Goal: Information Seeking & Learning: Compare options

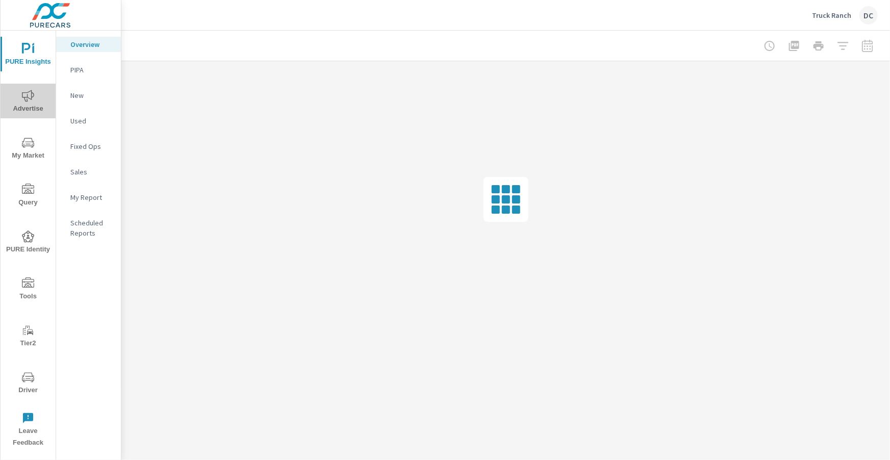
click at [27, 100] on icon "nav menu" at bounding box center [28, 96] width 12 height 12
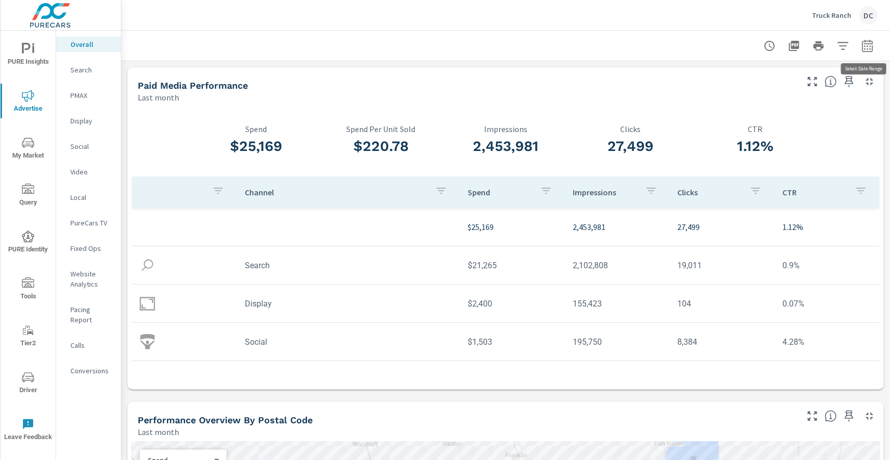
click at [866, 47] on icon "button" at bounding box center [867, 46] width 12 height 12
select select "Last month"
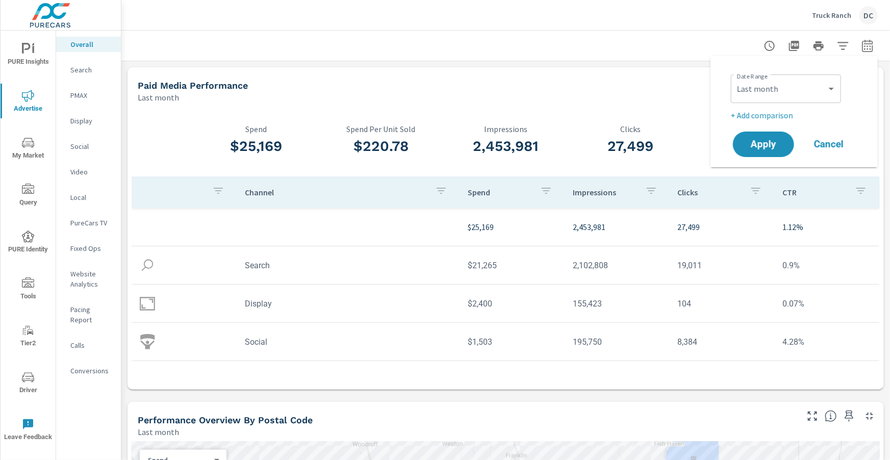
click at [786, 117] on p "+ Add comparison" at bounding box center [795, 115] width 130 height 12
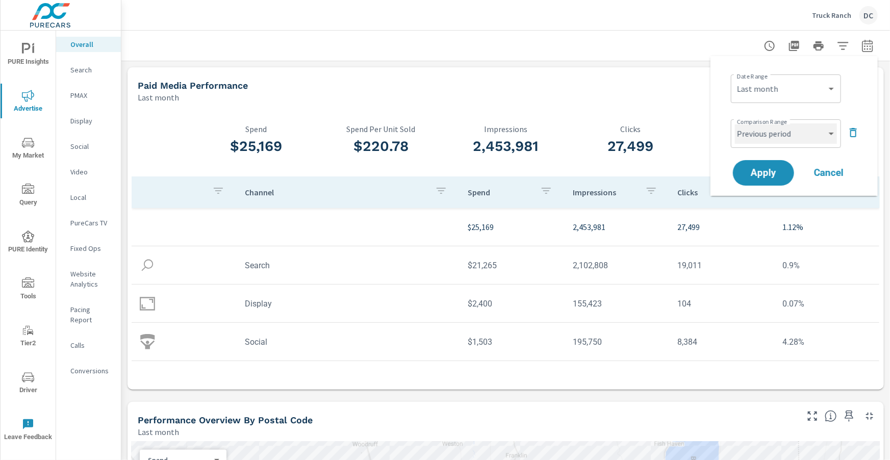
click at [795, 133] on select "Custom Previous period Previous month Previous year" at bounding box center [786, 133] width 102 height 20
click at [735, 123] on select "Custom Previous period Previous month Previous year" at bounding box center [786, 133] width 102 height 20
select select "Previous month"
click at [778, 177] on button "Apply" at bounding box center [762, 173] width 63 height 27
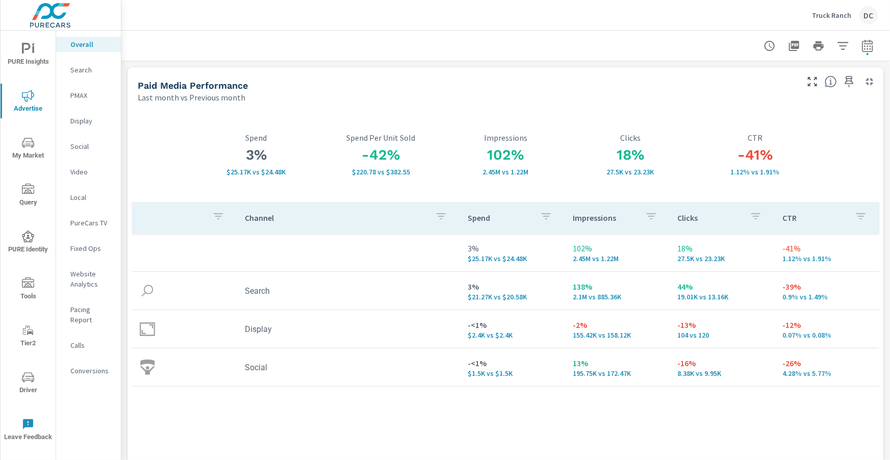
click at [87, 73] on p "Search" at bounding box center [91, 70] width 42 height 10
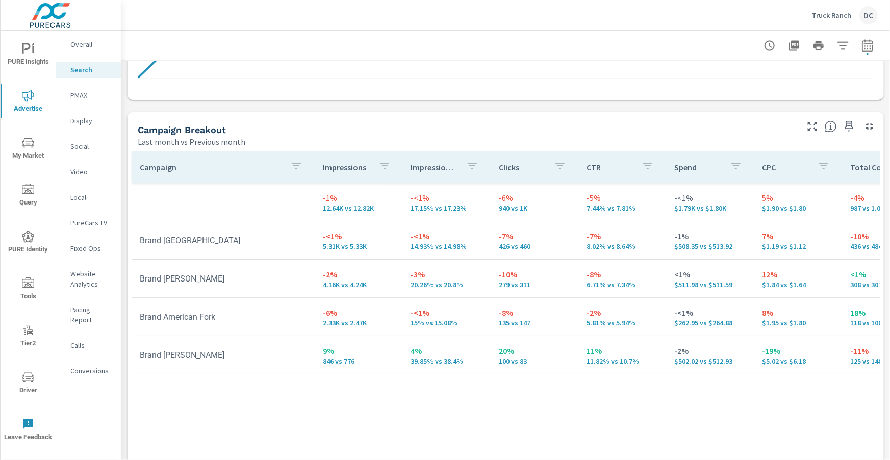
scroll to position [978, 0]
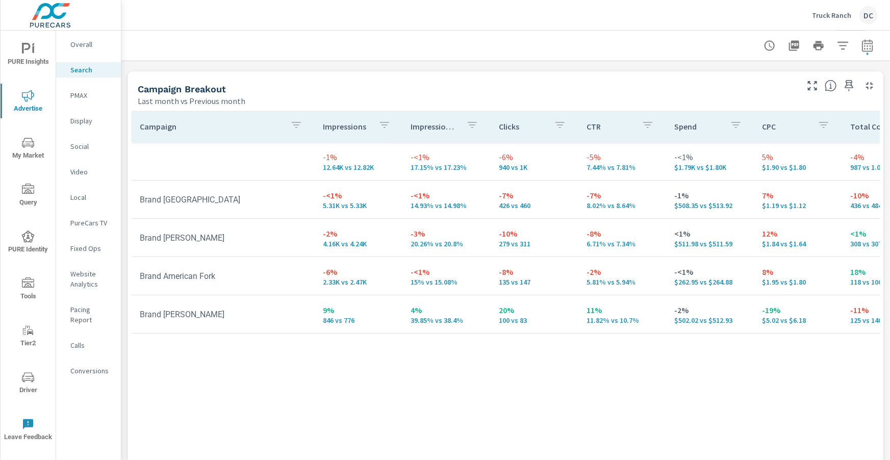
click at [82, 120] on p "Display" at bounding box center [91, 121] width 42 height 10
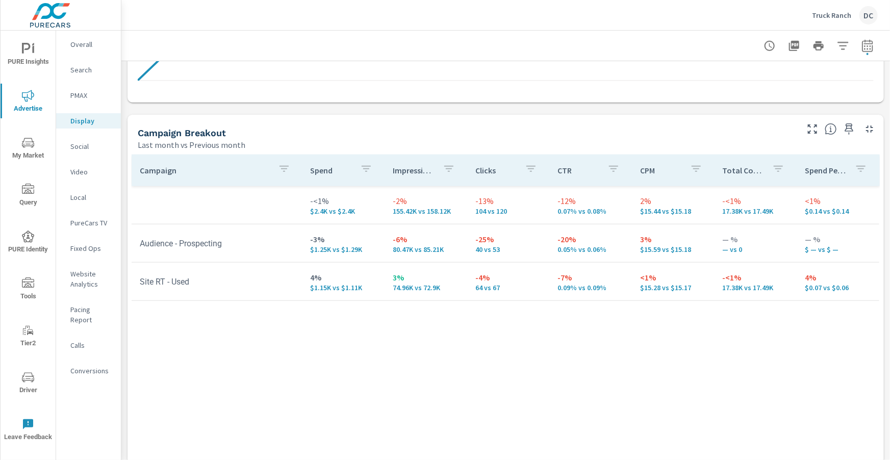
scroll to position [414, 0]
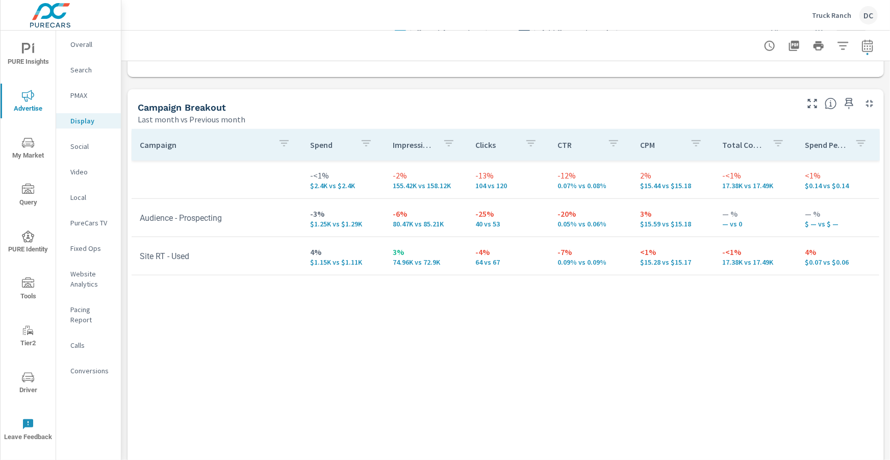
click at [79, 144] on p "Social" at bounding box center [91, 146] width 42 height 10
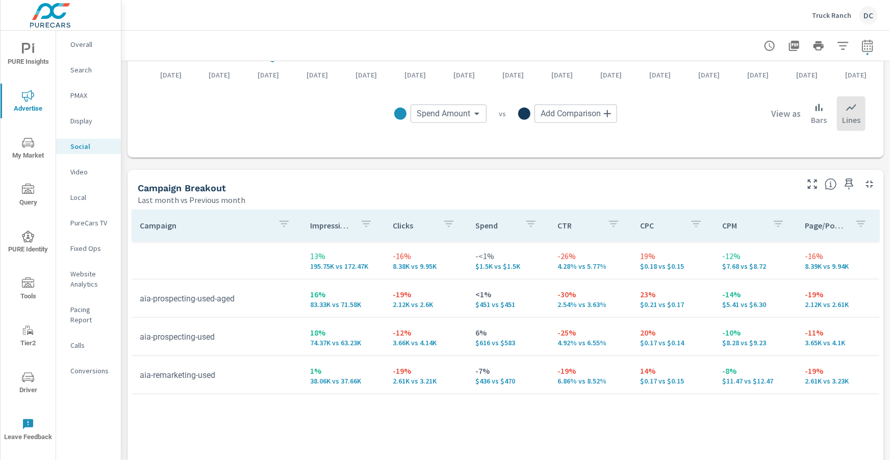
scroll to position [329, 0]
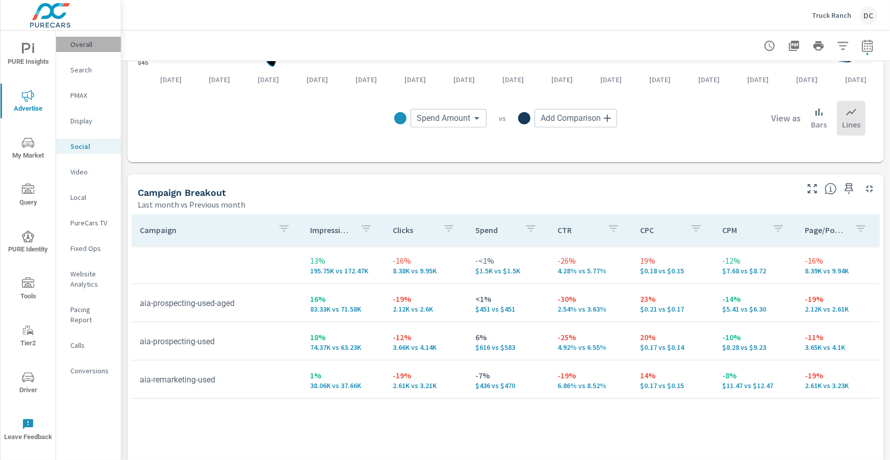
click at [76, 45] on p "Overall" at bounding box center [91, 44] width 42 height 10
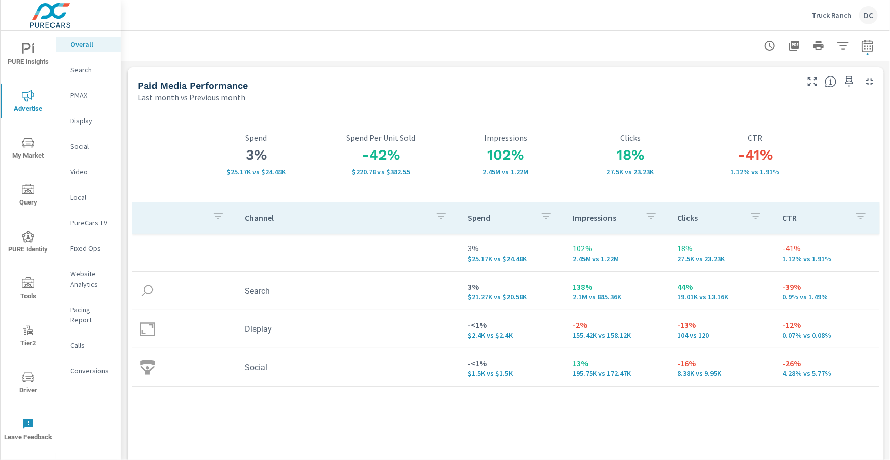
click at [86, 122] on p "Display" at bounding box center [91, 121] width 42 height 10
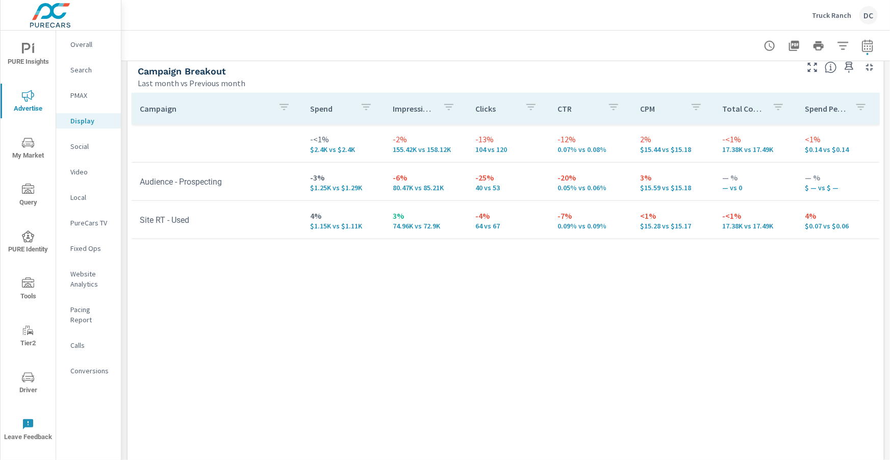
scroll to position [474, 0]
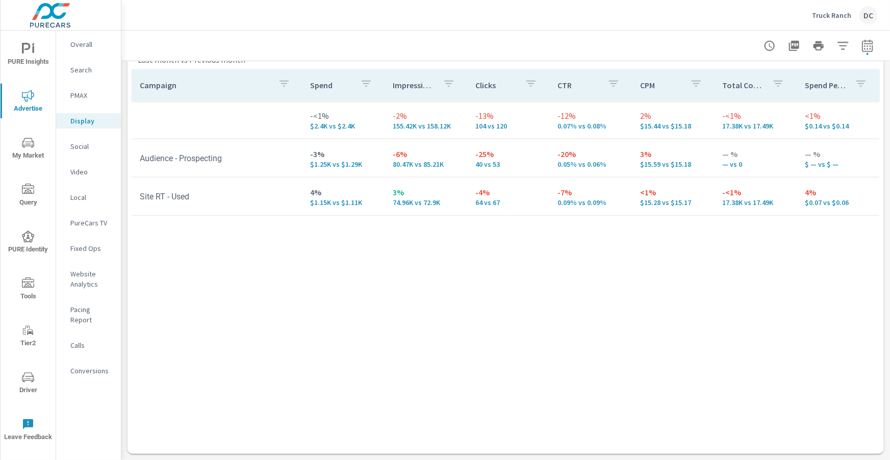
click at [79, 149] on p "Social" at bounding box center [91, 146] width 42 height 10
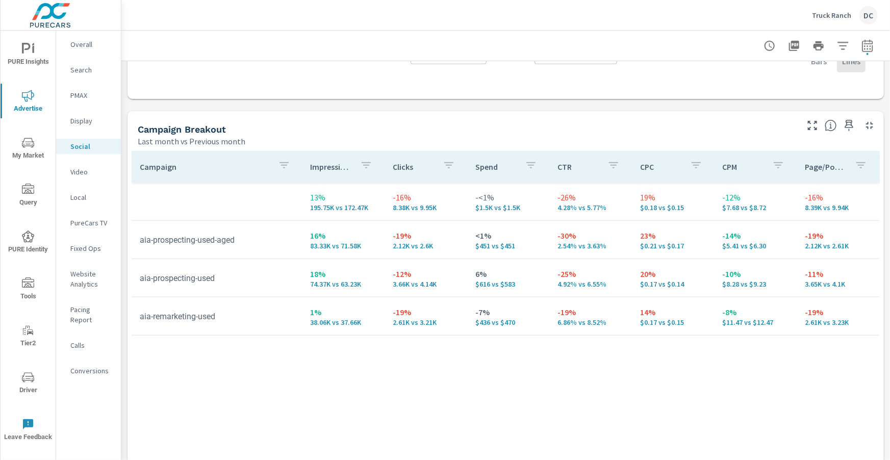
scroll to position [426, 0]
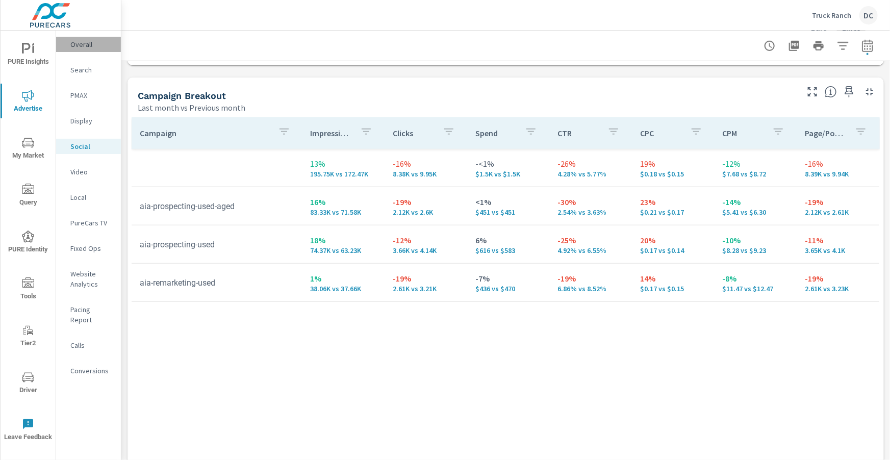
click at [82, 44] on p "Overall" at bounding box center [91, 44] width 42 height 10
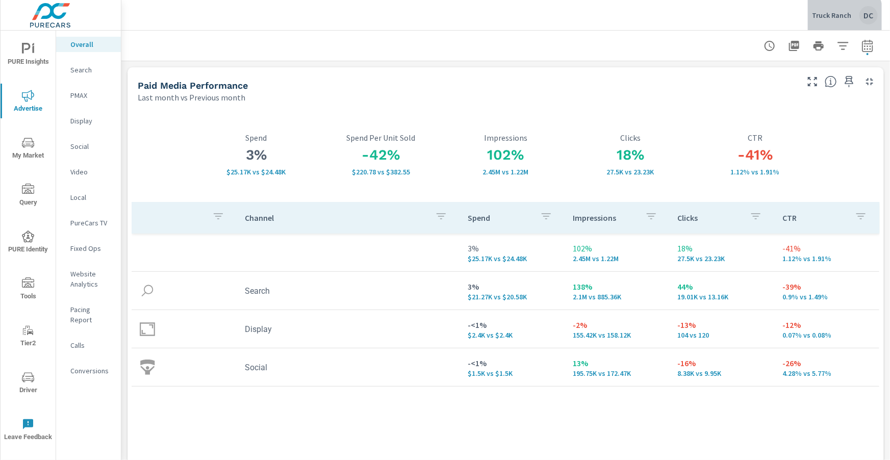
click at [827, 20] on div "Truck Ranch DC" at bounding box center [845, 15] width 66 height 18
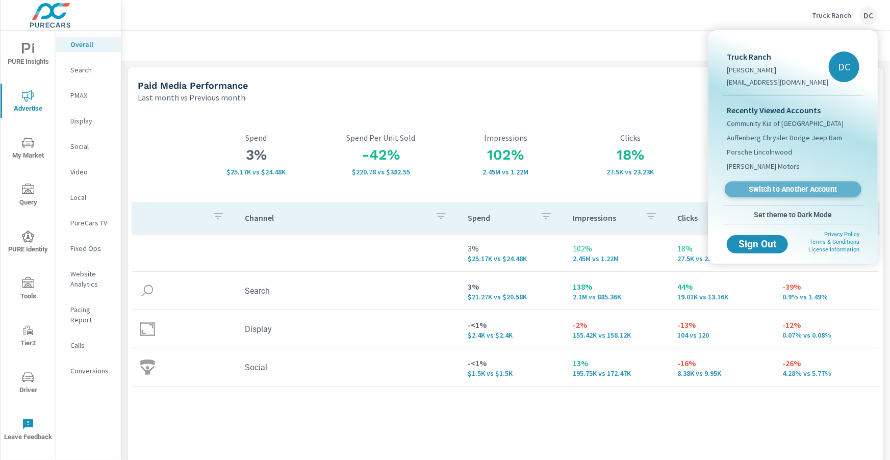
click at [804, 185] on span "Switch to Another Account" at bounding box center [792, 190] width 125 height 10
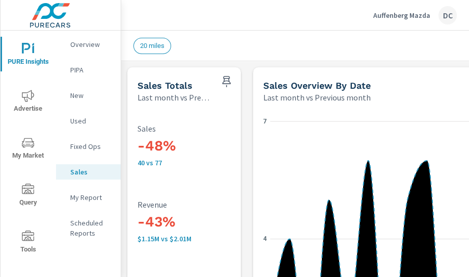
scroll to position [481, 0]
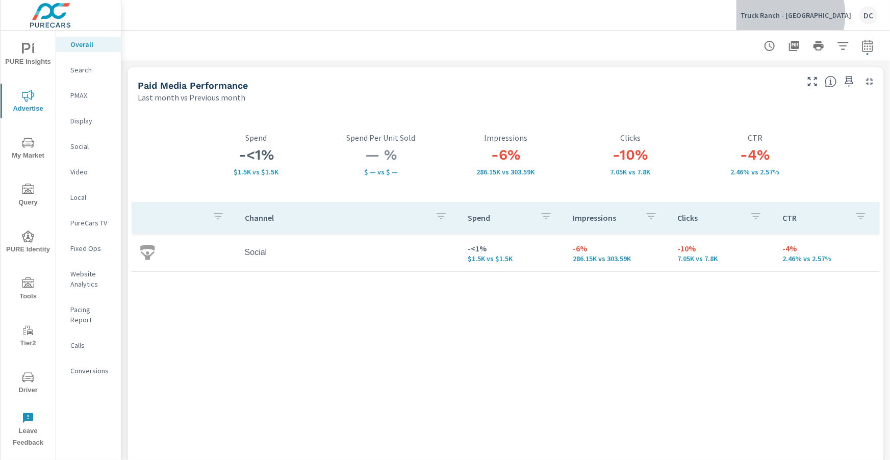
click at [822, 15] on p "Truck Ranch - Frederick" at bounding box center [795, 15] width 111 height 9
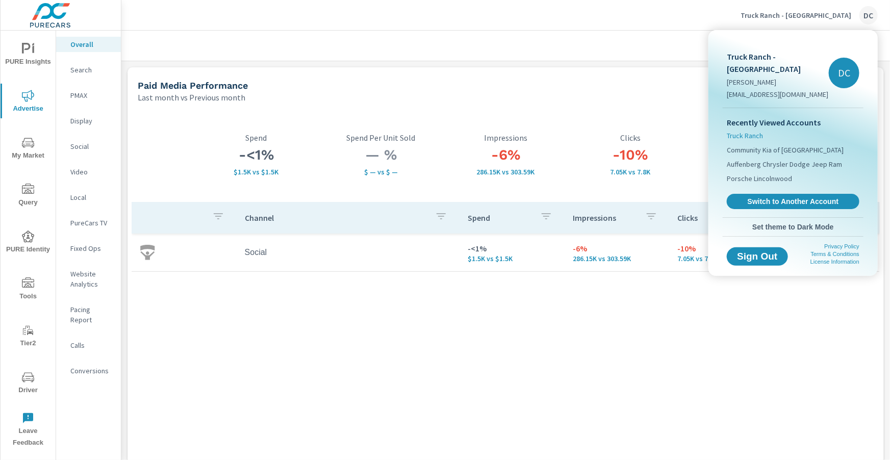
click at [763, 130] on span "Truck Ranch" at bounding box center [744, 135] width 36 height 10
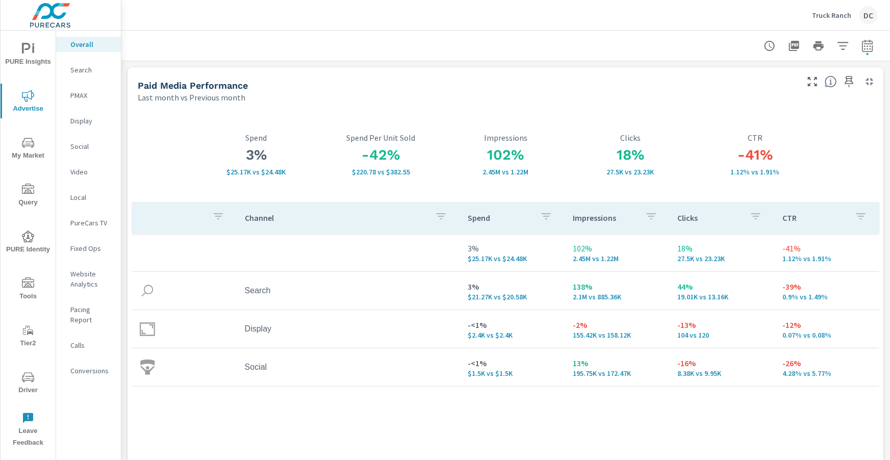
click at [83, 70] on p "Search" at bounding box center [91, 70] width 42 height 10
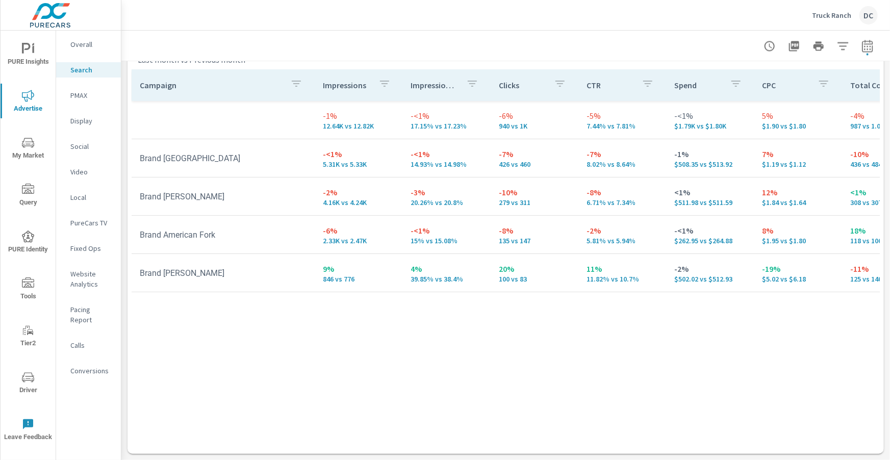
click at [84, 94] on p "PMAX" at bounding box center [91, 95] width 42 height 10
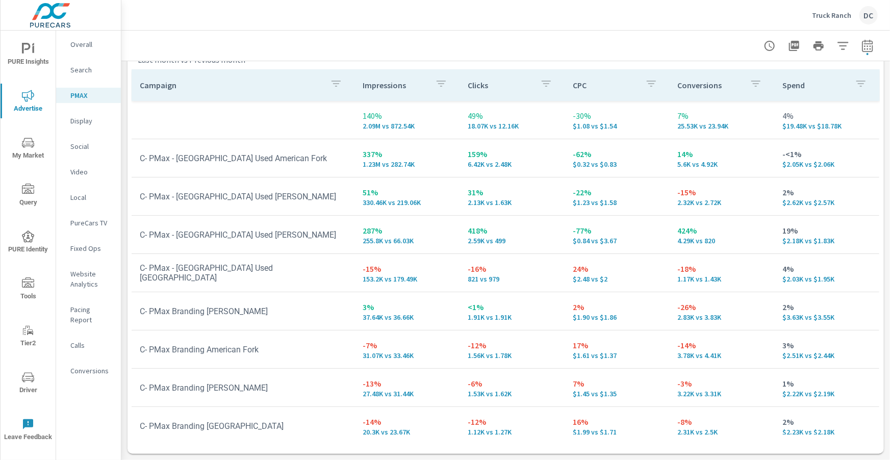
scroll to position [10, 0]
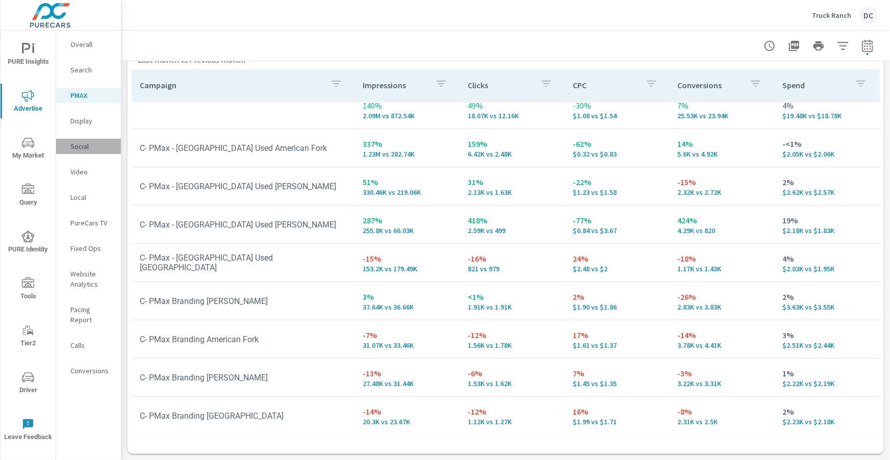
click at [77, 146] on p "Social" at bounding box center [91, 146] width 42 height 10
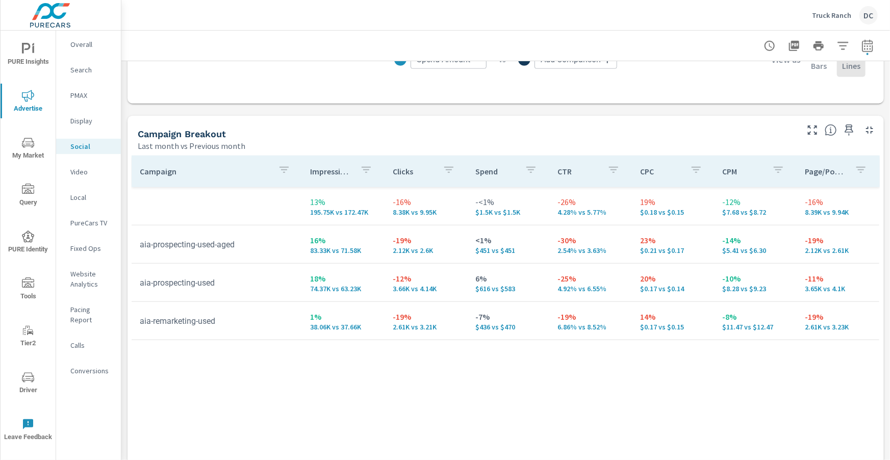
scroll to position [388, 0]
drag, startPoint x: 93, startPoint y: 102, endPoint x: 83, endPoint y: 97, distance: 11.4
click at [89, 99] on div "PMAX" at bounding box center [88, 95] width 65 height 15
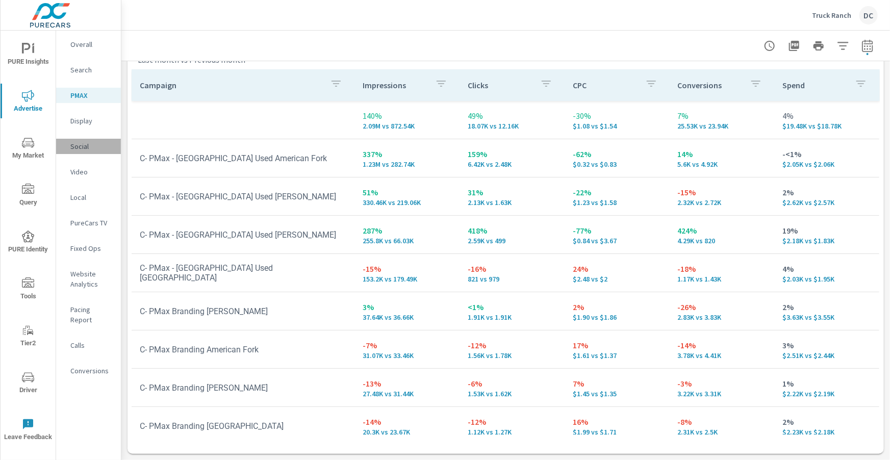
click at [79, 145] on p "Social" at bounding box center [91, 146] width 42 height 10
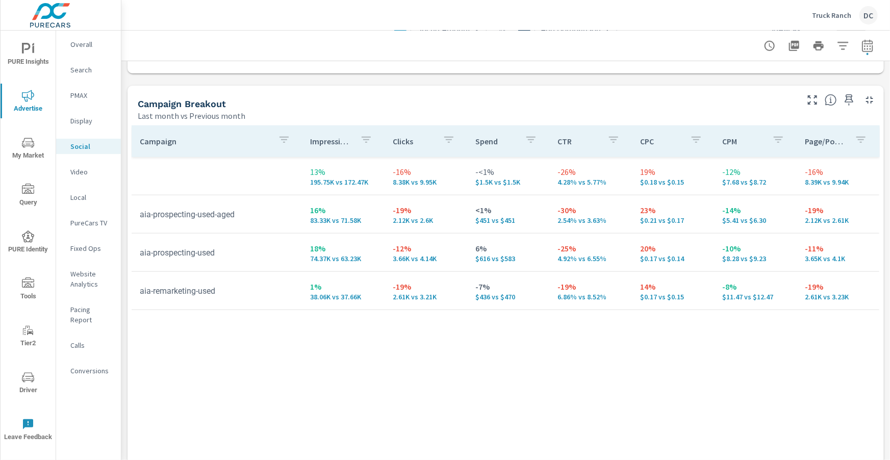
scroll to position [419, 0]
click at [80, 69] on p "Search" at bounding box center [91, 70] width 42 height 10
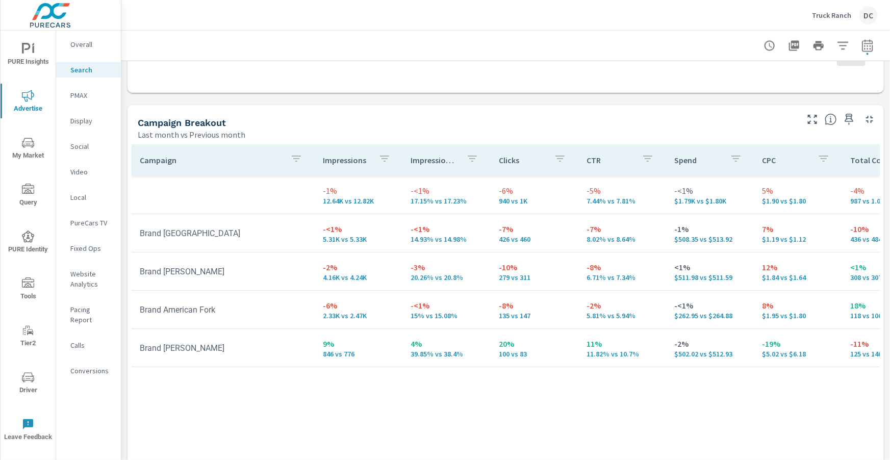
scroll to position [943, 0]
click at [869, 45] on icon "button" at bounding box center [867, 46] width 12 height 12
select select "Last month"
select select "Previous month"
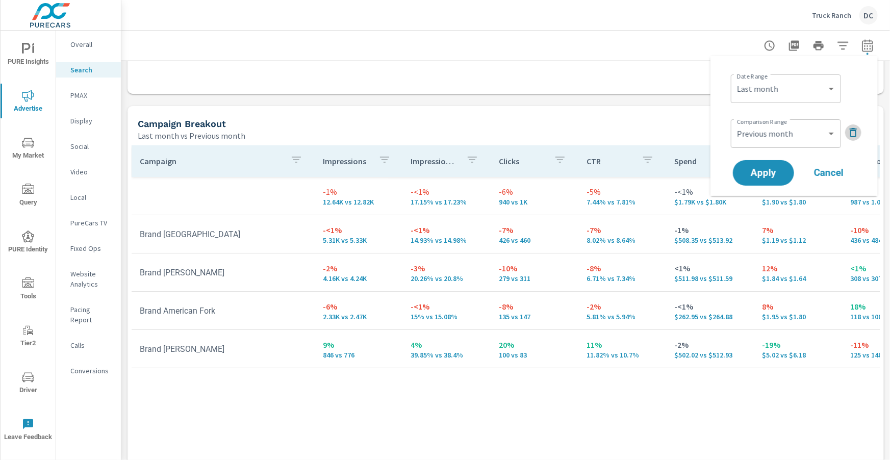
click at [850, 132] on icon "button" at bounding box center [853, 132] width 12 height 12
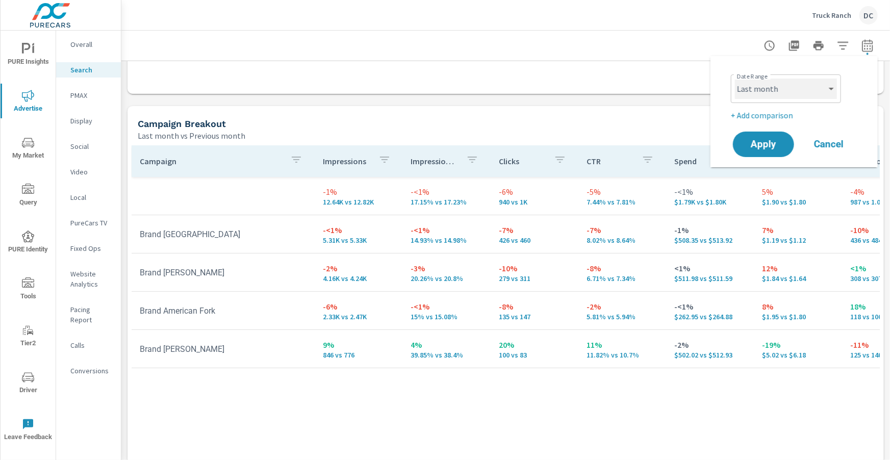
click at [831, 95] on select "Custom [DATE] Last week Last 7 days Last 14 days Last 30 days Last 45 days Last…" at bounding box center [786, 89] width 102 height 20
click at [735, 79] on select "Custom [DATE] Last week Last 7 days Last 14 days Last 30 days Last 45 days Last…" at bounding box center [786, 89] width 102 height 20
select select "Month to date"
click at [775, 133] on button "Apply" at bounding box center [762, 144] width 63 height 27
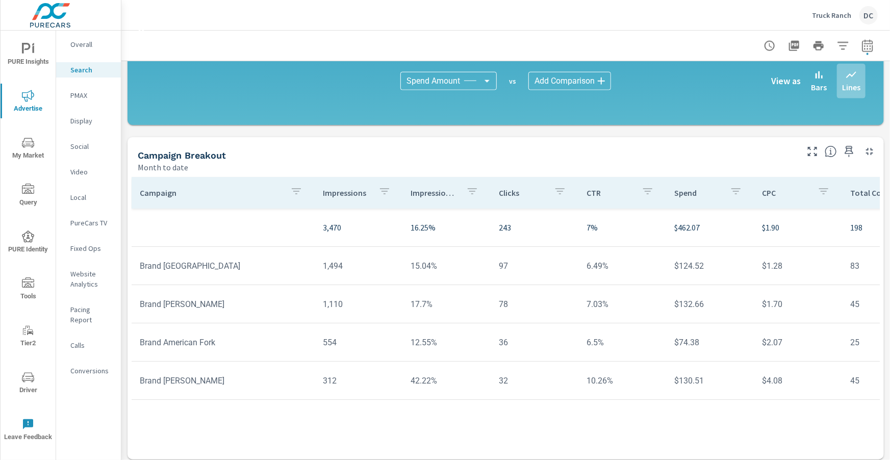
scroll to position [688, 0]
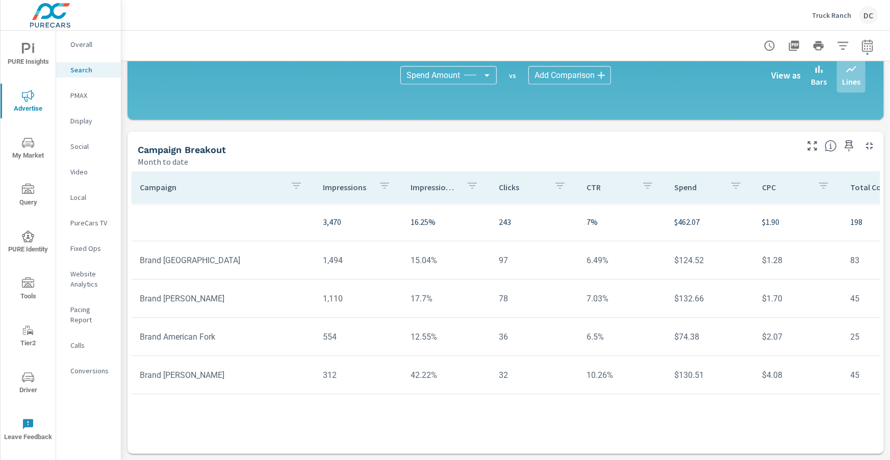
click at [73, 98] on p "PMAX" at bounding box center [91, 95] width 42 height 10
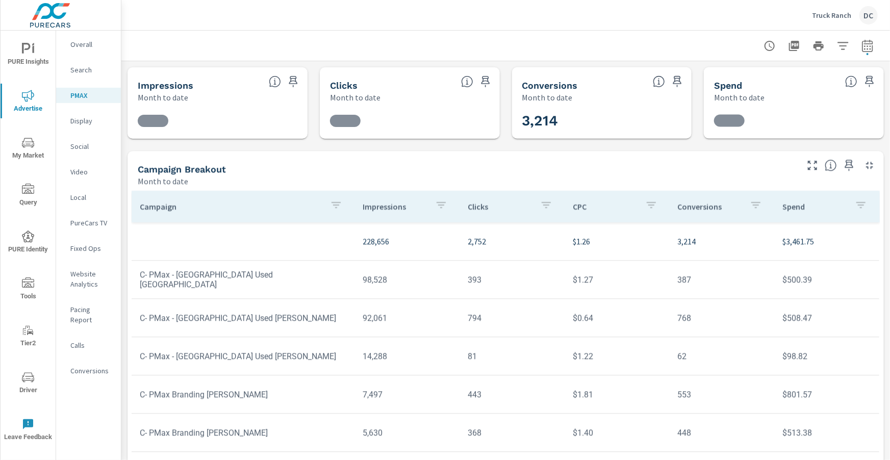
scroll to position [19, 0]
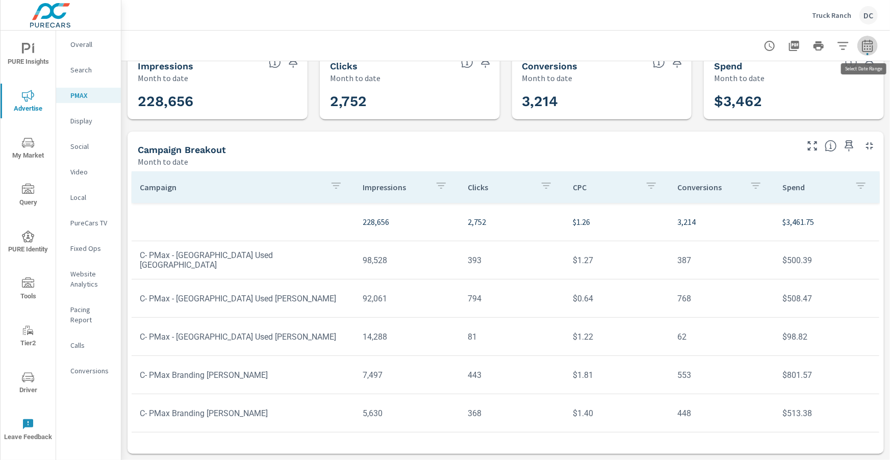
click at [871, 47] on icon "button" at bounding box center [867, 46] width 12 height 12
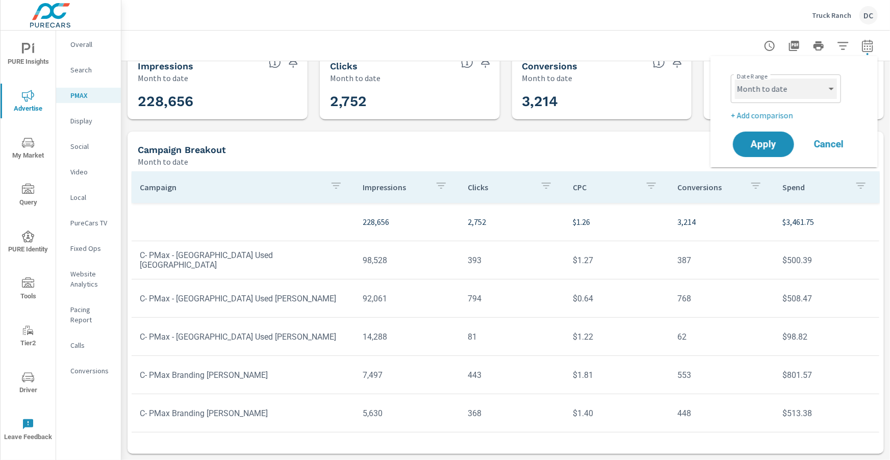
click at [828, 89] on select "Custom [DATE] Last week Last 7 days Last 14 days Last 30 days Last 45 days Last…" at bounding box center [786, 89] width 102 height 20
click at [735, 79] on select "Custom [DATE] Last week Last 7 days Last 14 days Last 30 days Last 45 days Last…" at bounding box center [786, 89] width 102 height 20
select select "Last month"
click at [770, 154] on button "Apply" at bounding box center [762, 144] width 63 height 27
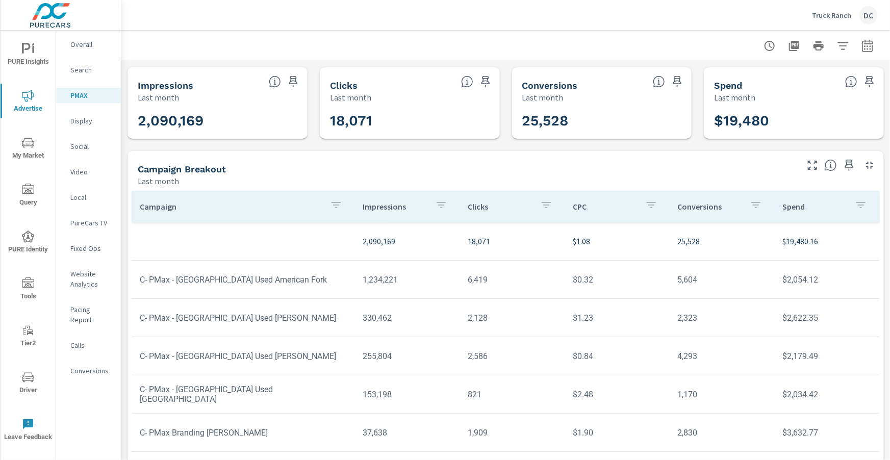
scroll to position [19, 0]
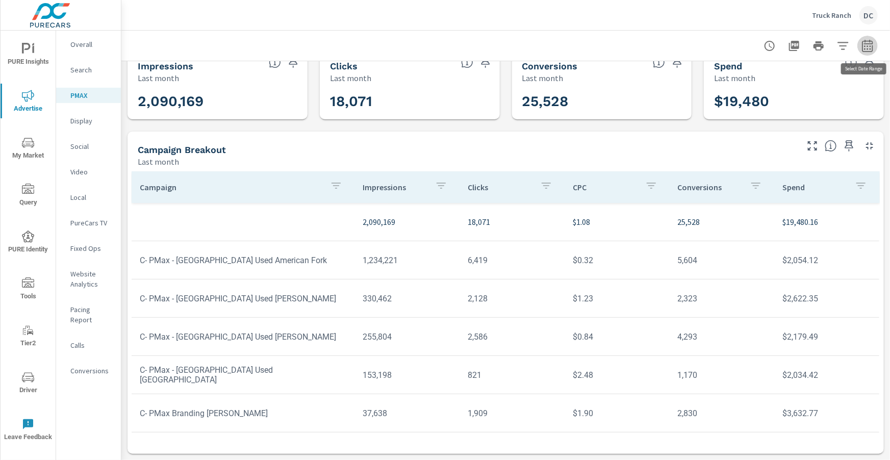
click at [869, 44] on icon "button" at bounding box center [867, 46] width 12 height 12
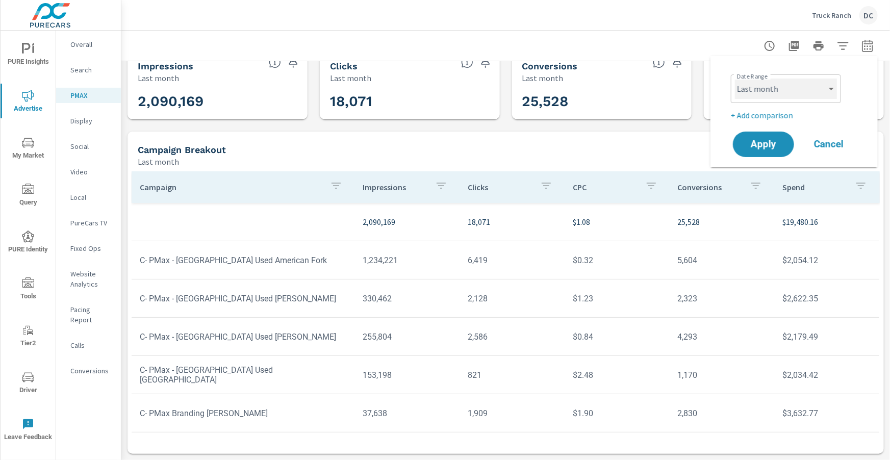
click at [812, 87] on select "Custom [DATE] Last week Last 7 days Last 14 days Last 30 days Last 45 days Last…" at bounding box center [786, 89] width 102 height 20
click at [735, 79] on select "Custom [DATE] Last week Last 7 days Last 14 days Last 30 days Last 45 days Last…" at bounding box center [786, 89] width 102 height 20
select select "Month to date"
click at [786, 112] on p "+ Add comparison" at bounding box center [795, 115] width 130 height 12
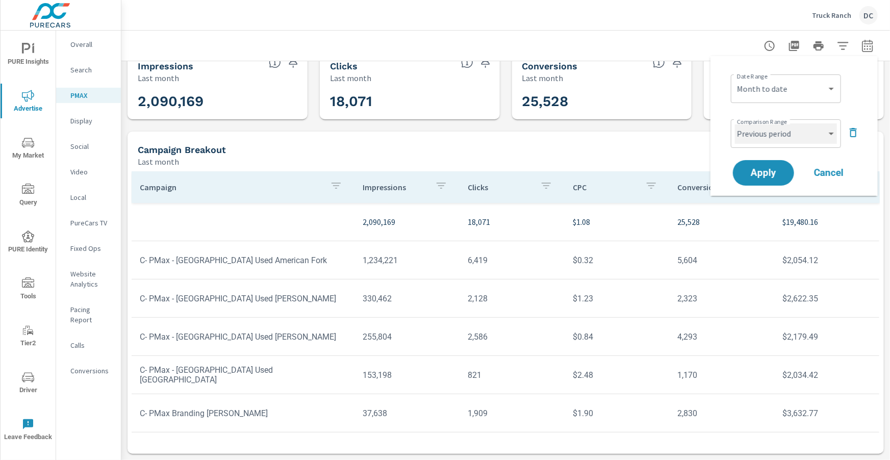
click at [787, 133] on select "Custom Previous period Previous month Previous year" at bounding box center [786, 133] width 102 height 20
click at [735, 123] on select "Custom Previous period Previous month Previous year" at bounding box center [786, 133] width 102 height 20
select select "Previous month"
click at [778, 166] on button "Apply" at bounding box center [762, 173] width 63 height 27
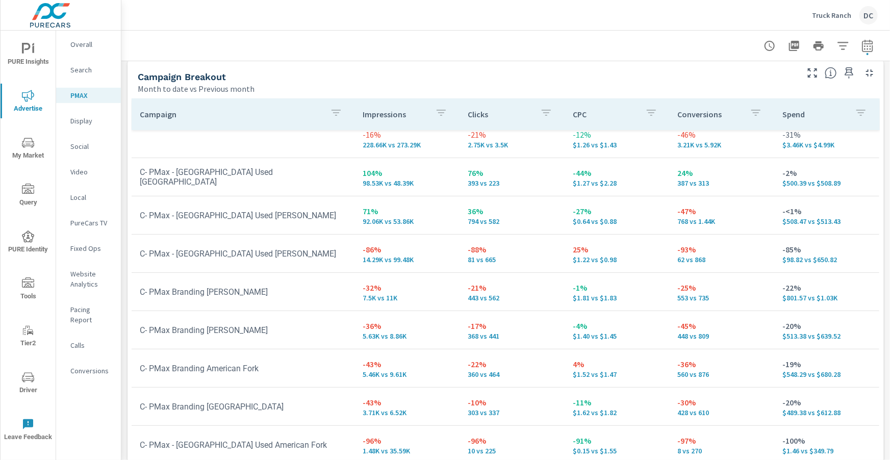
scroll to position [147, 0]
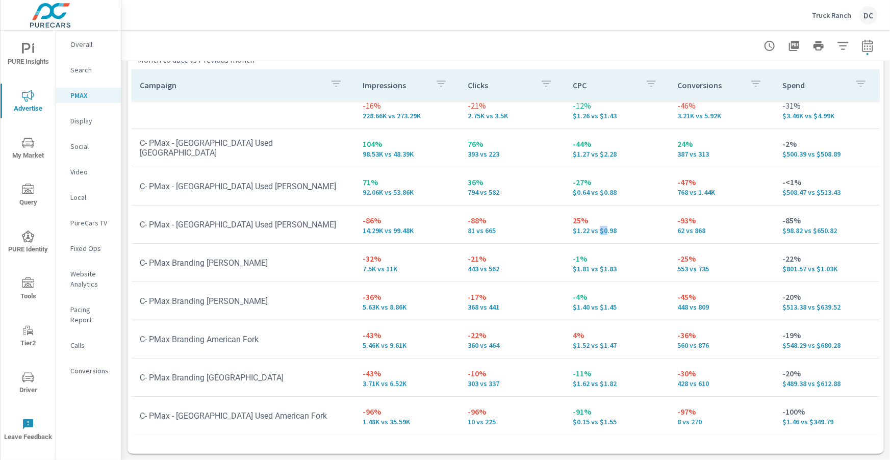
drag, startPoint x: 606, startPoint y: 234, endPoint x: 615, endPoint y: 234, distance: 9.7
click at [607, 234] on td "25% $1.22 vs $0.98" at bounding box center [616, 224] width 105 height 37
click at [627, 232] on p "$1.22 vs $0.98" at bounding box center [616, 230] width 89 height 8
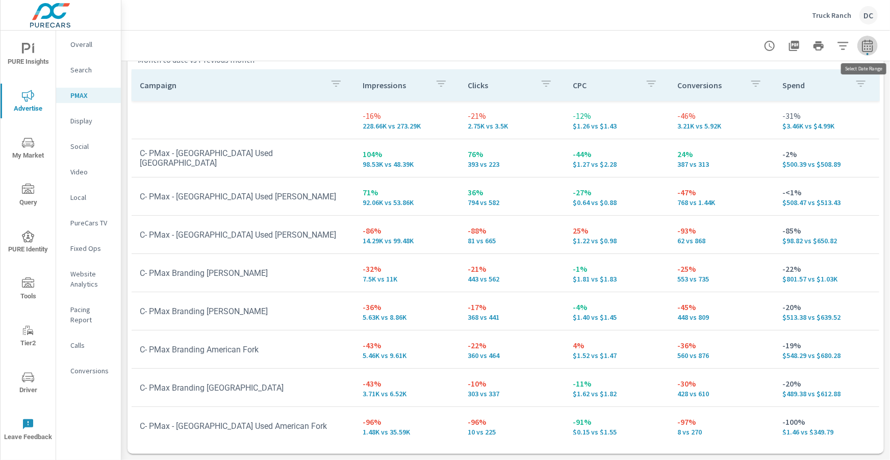
click at [869, 46] on icon "button" at bounding box center [867, 46] width 12 height 12
select select "Month to date"
select select "Previous month"
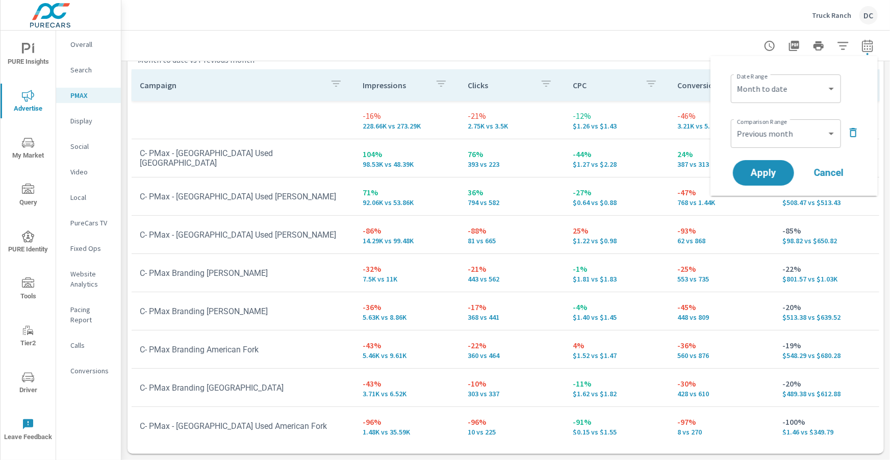
click at [659, 102] on td "-12% $1.26 vs $1.43" at bounding box center [616, 119] width 105 height 37
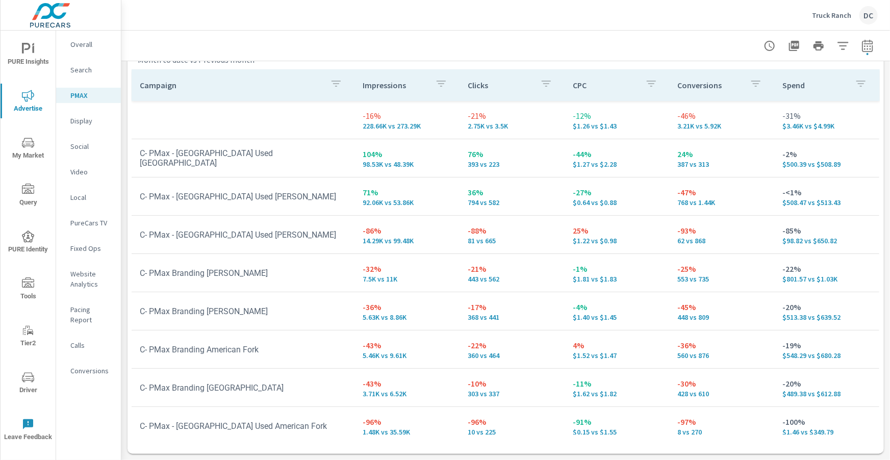
click at [88, 128] on nav "Overall Search PMAX Display Social Video Local PureCars TV Fixed Ops Website An…" at bounding box center [88, 212] width 65 height 362
click at [87, 124] on p "Display" at bounding box center [91, 121] width 42 height 10
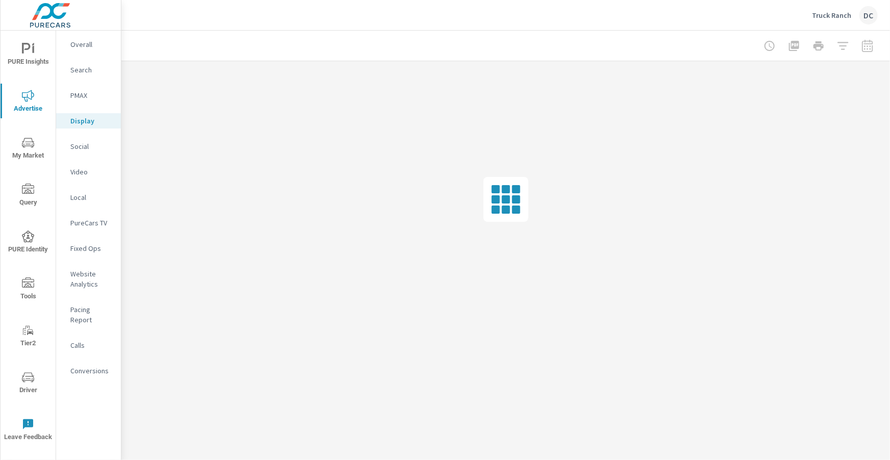
click at [868, 50] on div at bounding box center [818, 46] width 118 height 20
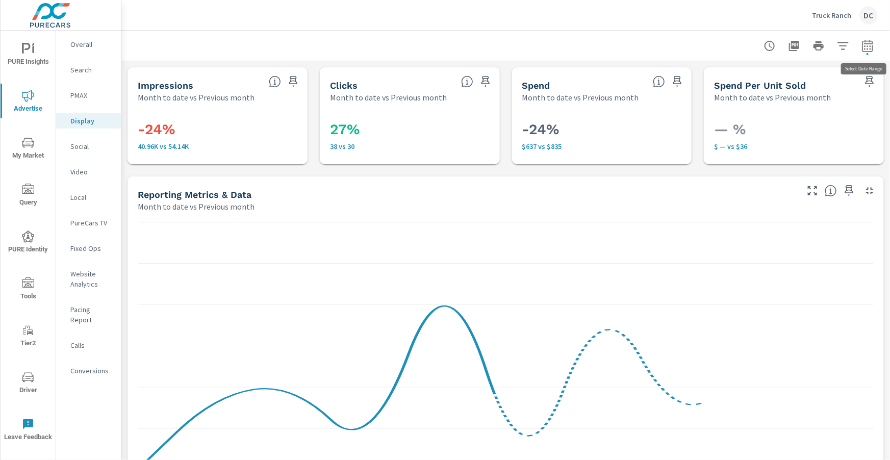
click at [870, 46] on icon "button" at bounding box center [867, 46] width 12 height 12
select select "Month to date"
select select "Previous month"
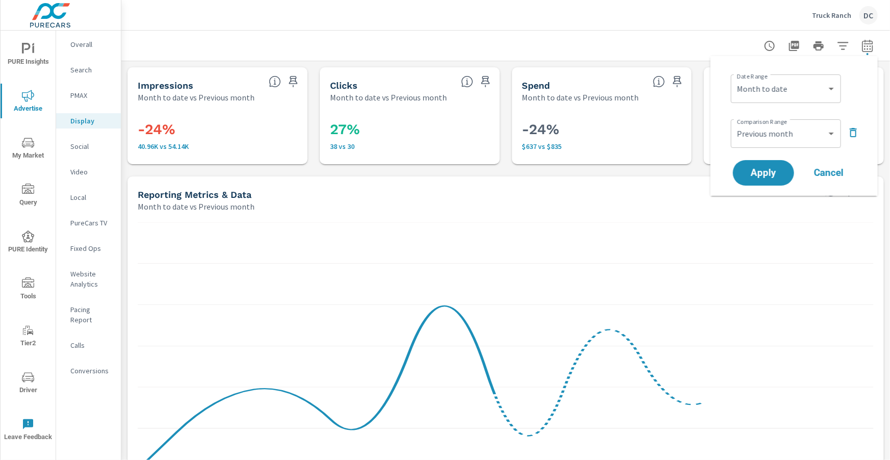
click at [850, 133] on icon "button" at bounding box center [852, 132] width 7 height 9
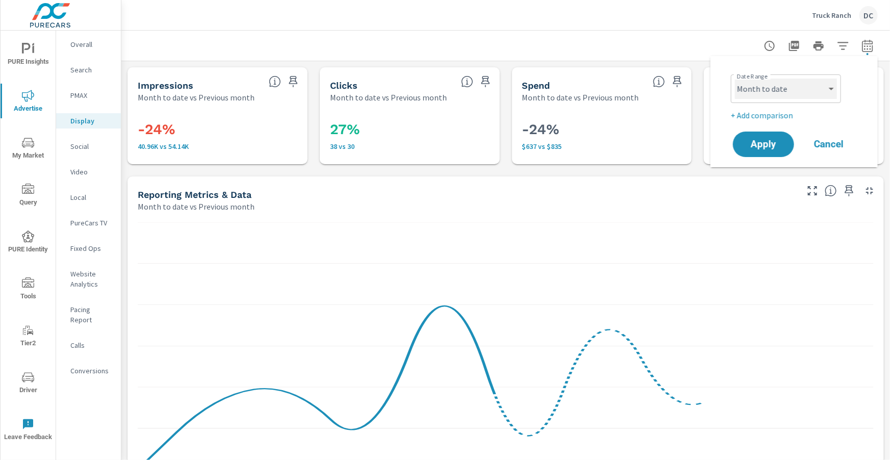
click at [809, 88] on select "Custom [DATE] Last week Last 7 days Last 14 days Last 30 days Last 45 days Last…" at bounding box center [786, 89] width 102 height 20
click at [735, 79] on select "Custom [DATE] Last week Last 7 days Last 14 days Last 30 days Last 45 days Last…" at bounding box center [786, 89] width 102 height 20
select select "Last month"
click at [773, 112] on p "+ Add comparison" at bounding box center [795, 115] width 130 height 12
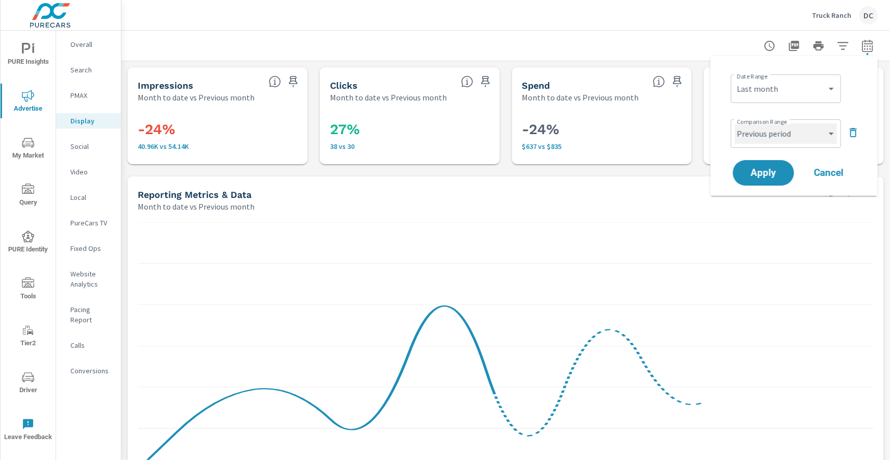
click at [802, 137] on select "Custom Previous period Previous month Previous year" at bounding box center [786, 133] width 102 height 20
click at [735, 123] on select "Custom Previous period Previous month Previous year" at bounding box center [786, 133] width 102 height 20
select select "Previous month"
click at [773, 169] on span "Apply" at bounding box center [763, 173] width 42 height 10
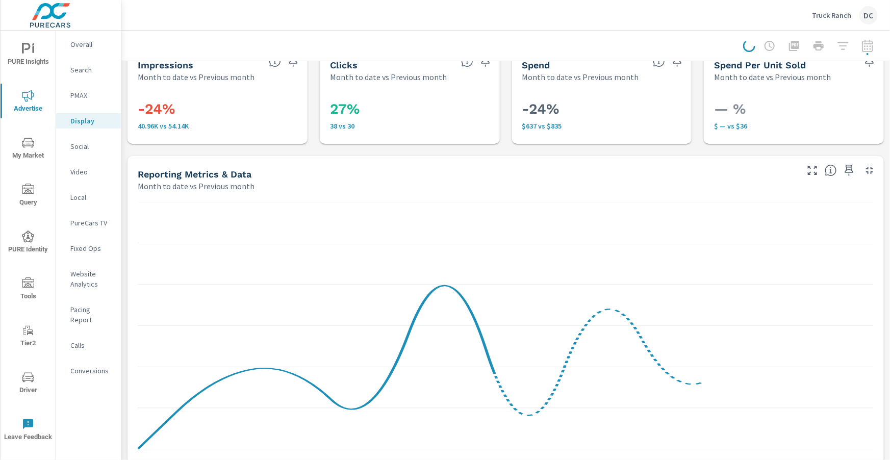
scroll to position [28, 0]
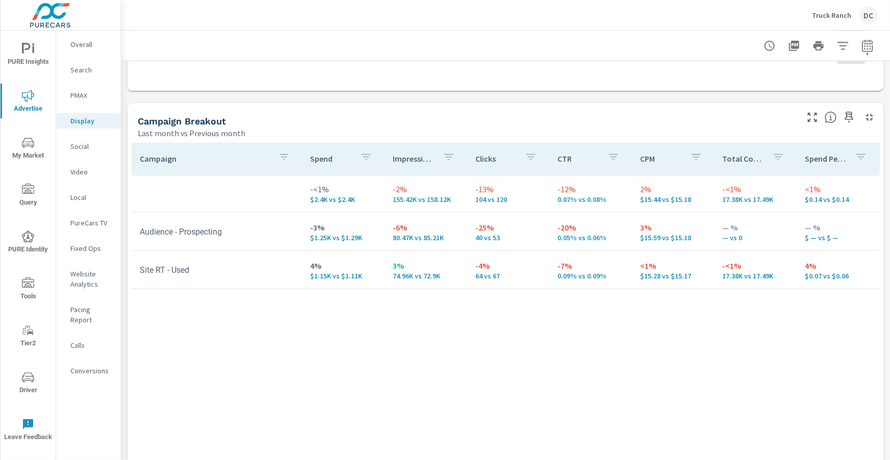
scroll to position [406, 0]
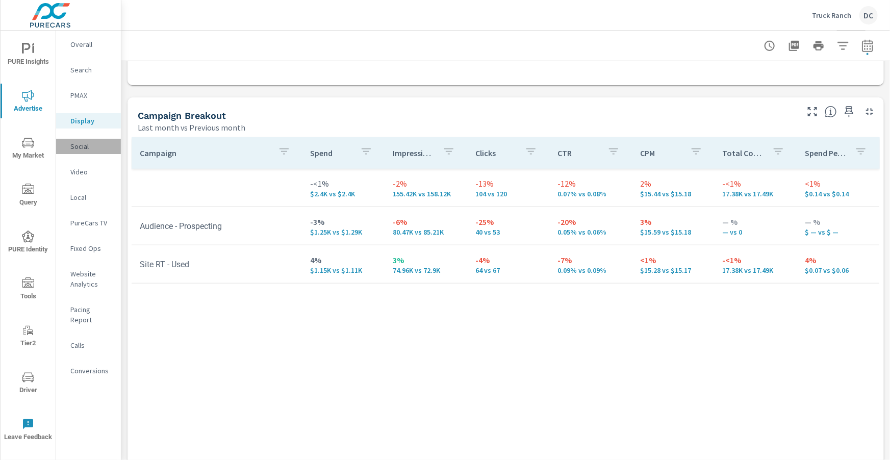
click at [76, 148] on p "Social" at bounding box center [91, 146] width 42 height 10
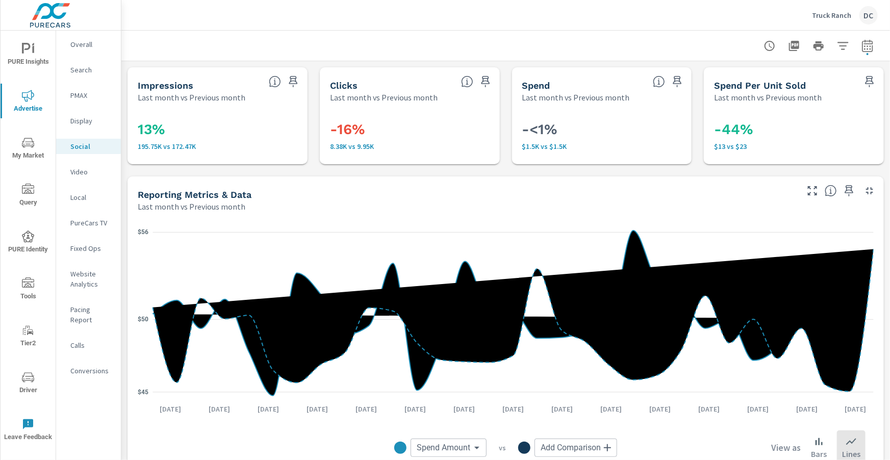
scroll to position [46, 0]
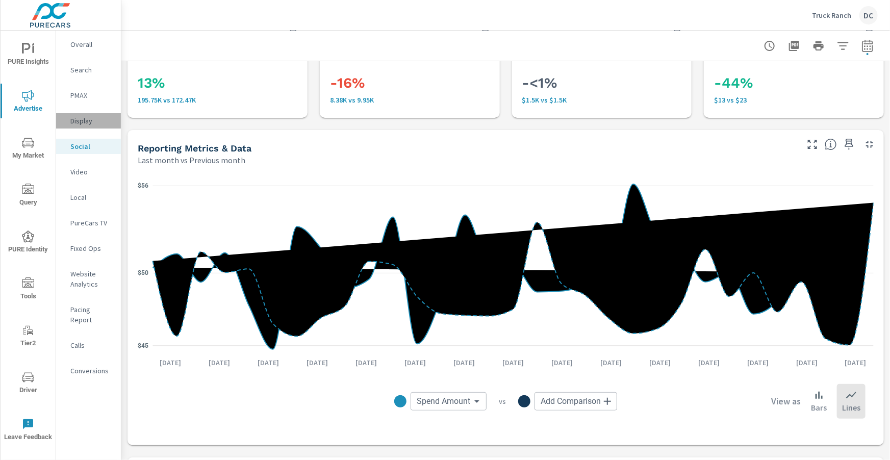
click at [91, 123] on p "Display" at bounding box center [91, 121] width 42 height 10
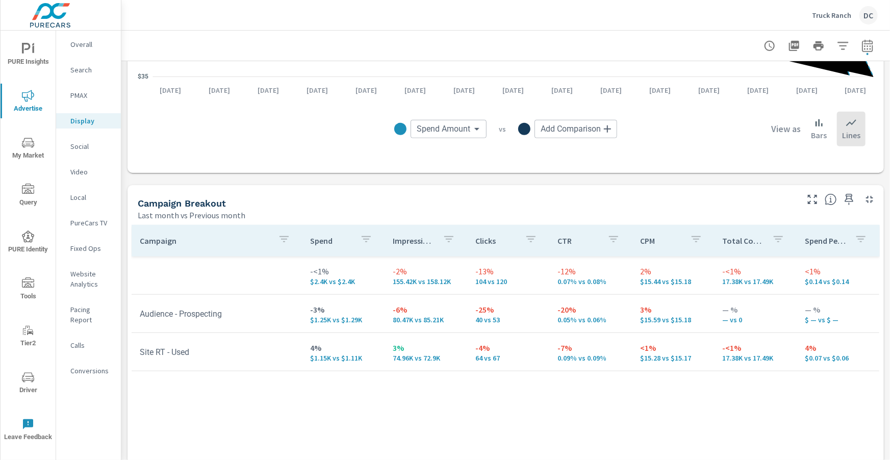
scroll to position [307, 0]
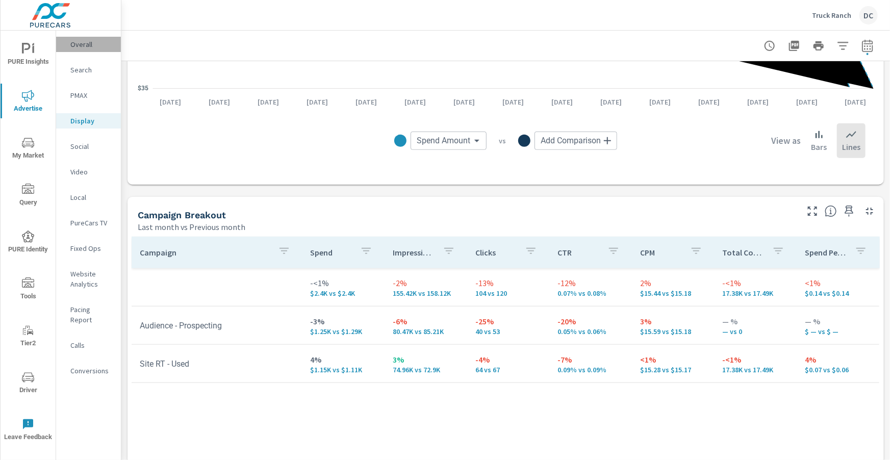
click at [79, 46] on p "Overall" at bounding box center [91, 44] width 42 height 10
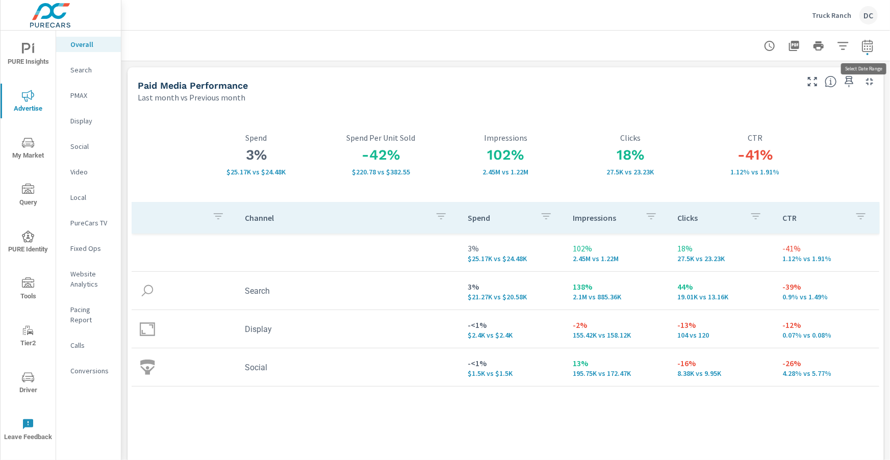
click at [871, 45] on icon "button" at bounding box center [867, 46] width 12 height 12
select select "Last month"
select select "Previous month"
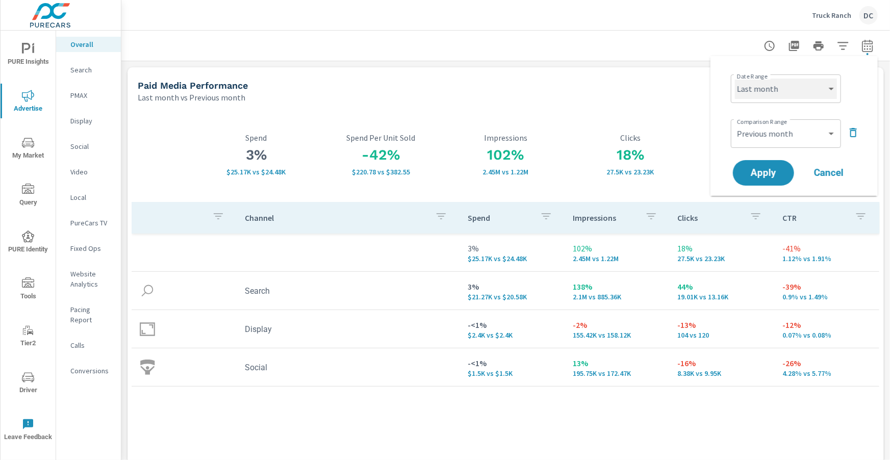
click at [806, 91] on select "Custom [DATE] Last week Last 7 days Last 14 days Last 30 days Last 45 days Last…" at bounding box center [786, 89] width 102 height 20
click at [735, 79] on select "Custom [DATE] Last week Last 7 days Last 14 days Last 30 days Last 45 days Last…" at bounding box center [786, 89] width 102 height 20
select select "Last 3 months"
click at [833, 137] on select "Custom Previous period Previous month Previous year" at bounding box center [786, 133] width 102 height 20
click at [735, 123] on select "Custom Previous period Previous month Previous year" at bounding box center [786, 133] width 102 height 20
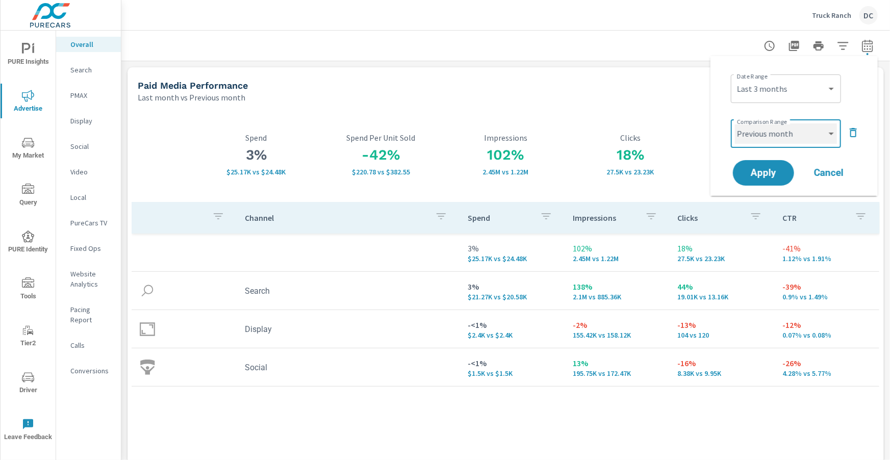
select select "Previous period"
click at [774, 172] on span "Apply" at bounding box center [763, 173] width 42 height 10
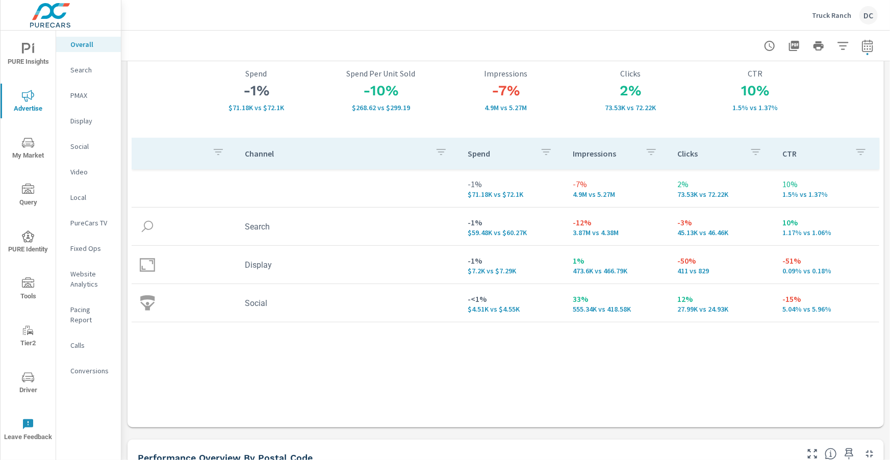
scroll to position [79, 0]
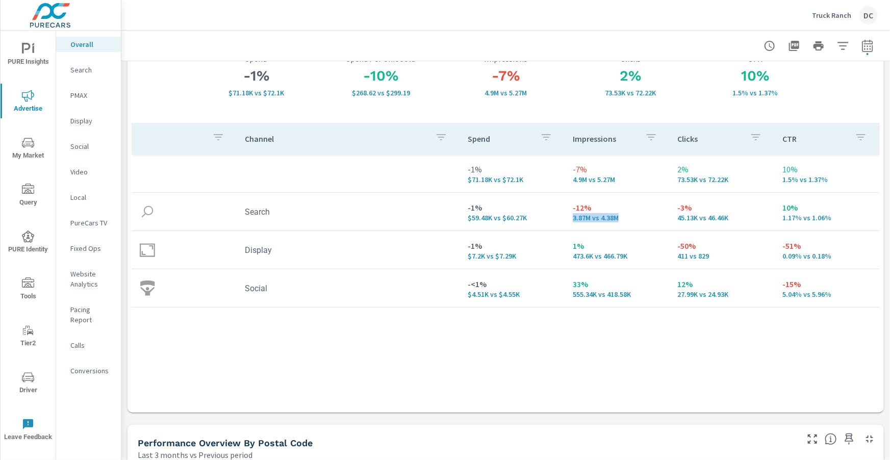
drag, startPoint x: 564, startPoint y: 218, endPoint x: 620, endPoint y: 222, distance: 56.2
click at [620, 222] on td "-12% 3.87M vs 4.38M" at bounding box center [616, 211] width 105 height 37
drag, startPoint x: 666, startPoint y: 218, endPoint x: 730, endPoint y: 220, distance: 63.8
click at [730, 220] on tr "Search -1% $59.48K vs $60.27K -12% 3.87M vs 4.38M -3% 45.13K vs 46.46K 10% 1.17…" at bounding box center [505, 212] width 747 height 38
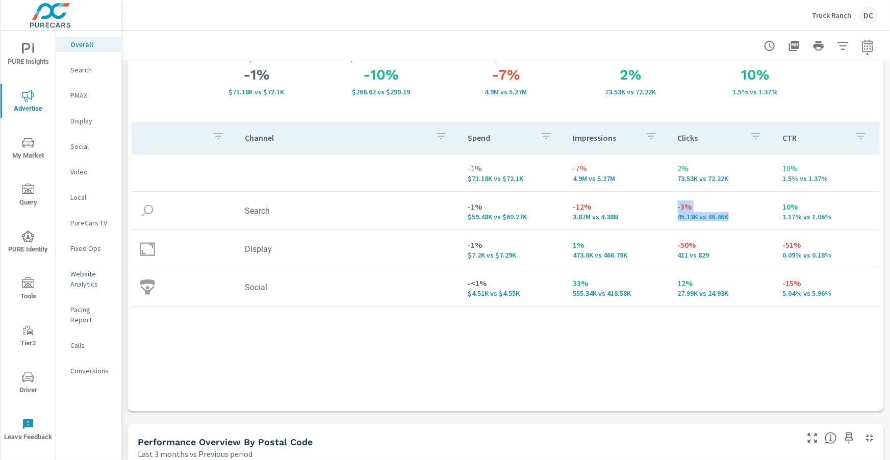
scroll to position [0, 0]
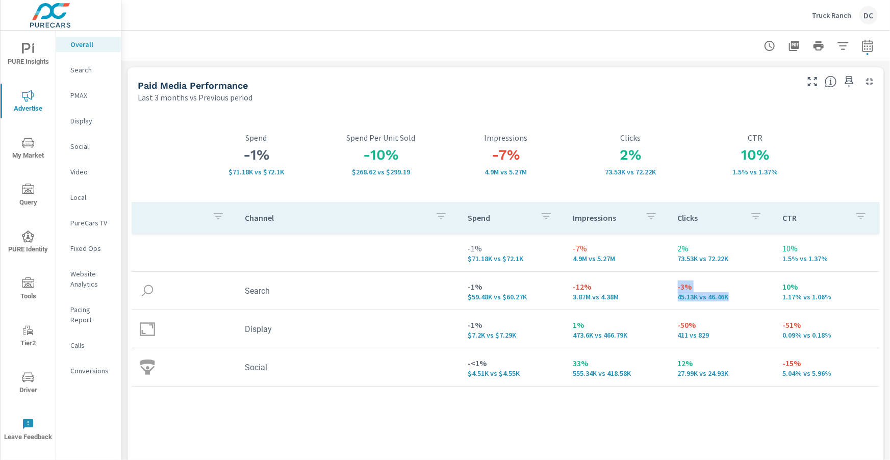
click at [744, 147] on h3 "10%" at bounding box center [754, 154] width 125 height 17
click at [83, 70] on p "Search" at bounding box center [91, 70] width 42 height 10
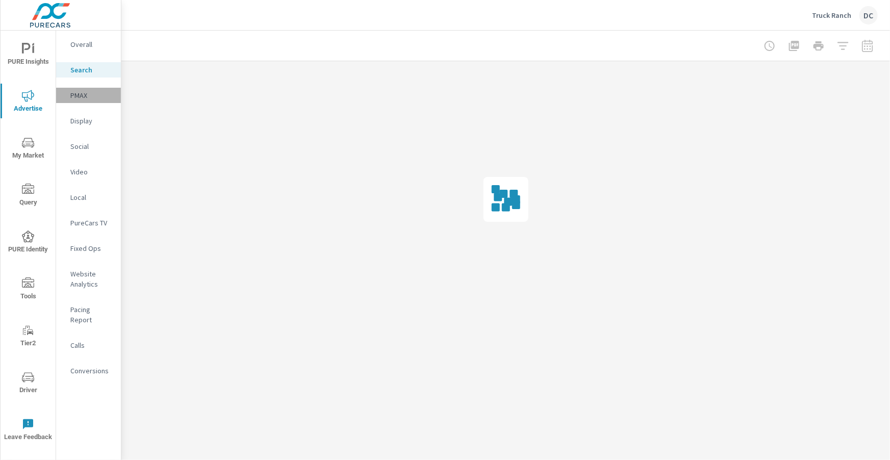
click at [84, 94] on p "PMAX" at bounding box center [91, 95] width 42 height 10
click at [84, 146] on p "Social" at bounding box center [91, 146] width 42 height 10
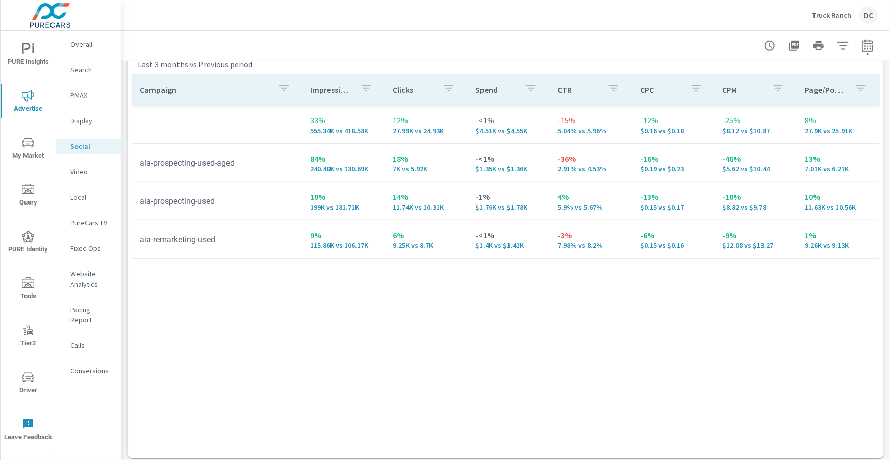
scroll to position [474, 0]
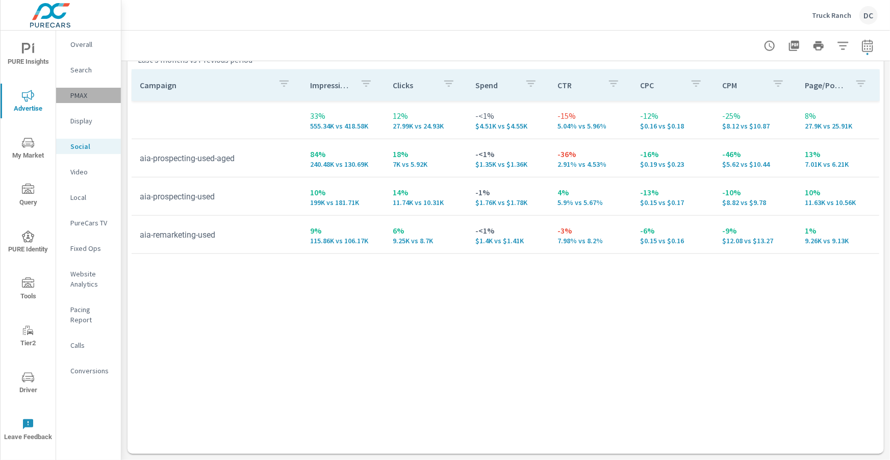
click at [84, 93] on p "PMAX" at bounding box center [91, 95] width 42 height 10
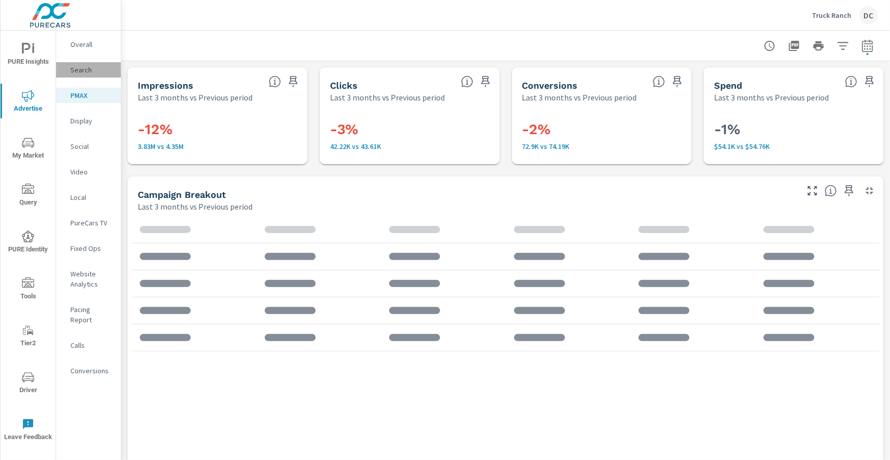
click at [85, 70] on p "Search" at bounding box center [91, 70] width 42 height 10
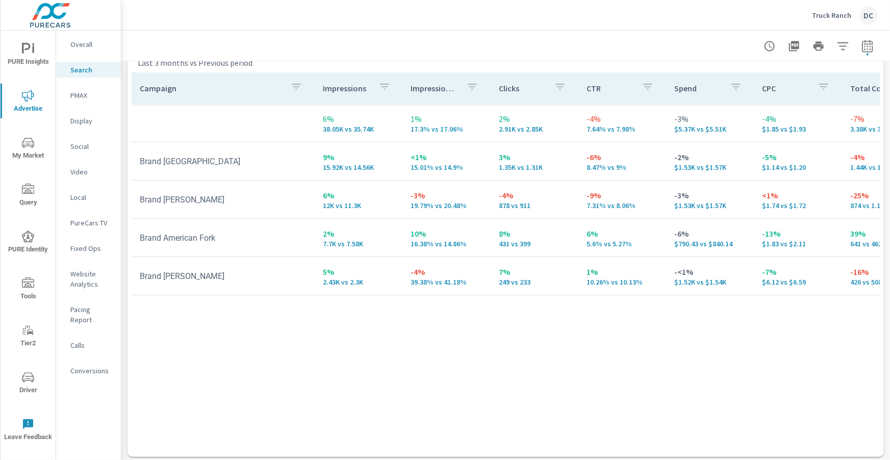
scroll to position [1017, 0]
click at [80, 95] on p "PMAX" at bounding box center [91, 95] width 42 height 10
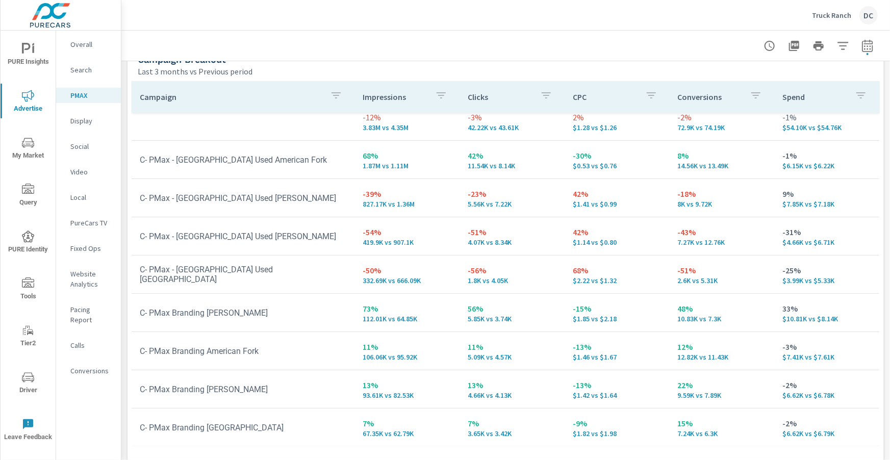
scroll to position [147, 0]
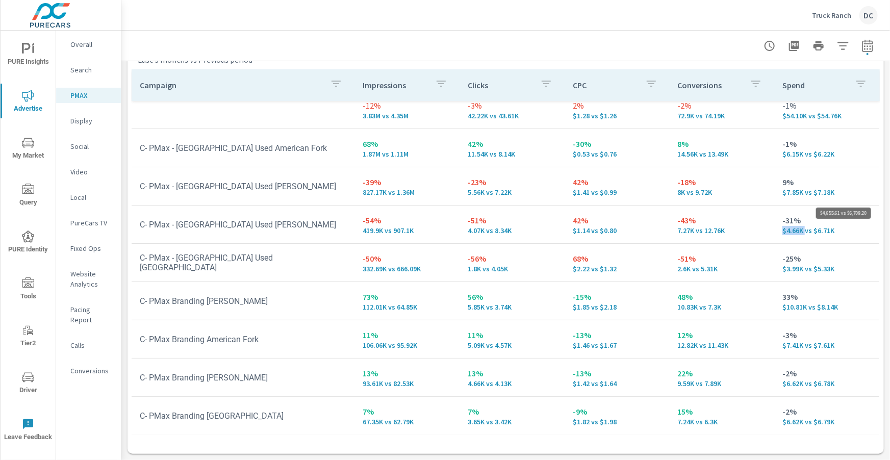
drag, startPoint x: 783, startPoint y: 231, endPoint x: 804, endPoint y: 230, distance: 20.4
click at [804, 230] on p "$4.66K vs $6.71K" at bounding box center [826, 230] width 89 height 8
drag, startPoint x: 804, startPoint y: 230, endPoint x: 783, endPoint y: 231, distance: 21.4
click at [783, 231] on p "$4.66K vs $6.71K" at bounding box center [826, 230] width 89 height 8
drag, startPoint x: 780, startPoint y: 267, endPoint x: 802, endPoint y: 267, distance: 21.4
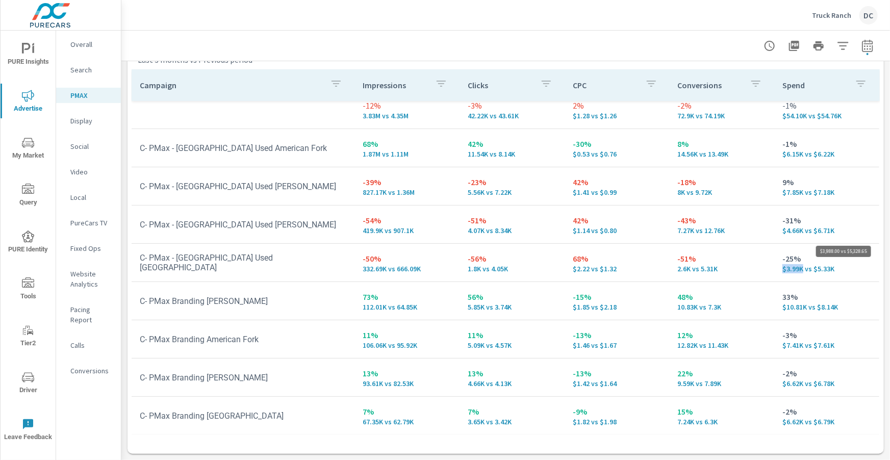
click at [802, 267] on td "-25% $3.99K vs $5.33K" at bounding box center [826, 262] width 105 height 37
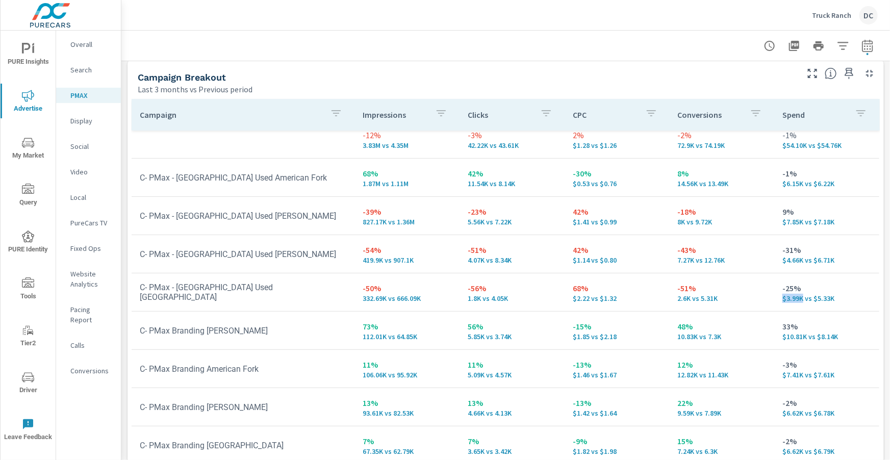
scroll to position [116, 0]
drag, startPoint x: 803, startPoint y: 260, endPoint x: 798, endPoint y: 262, distance: 5.5
click at [781, 260] on td "-31% $4.66K vs $6.71K" at bounding box center [826, 255] width 105 height 37
drag, startPoint x: 813, startPoint y: 262, endPoint x: 838, endPoint y: 264, distance: 25.5
click at [836, 260] on p "$4.66K vs $6.71K" at bounding box center [826, 261] width 89 height 8
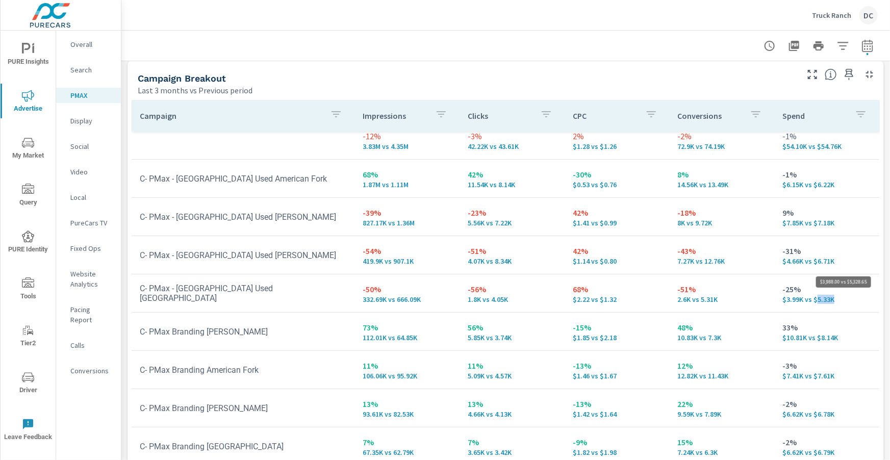
drag, startPoint x: 815, startPoint y: 300, endPoint x: 835, endPoint y: 298, distance: 20.5
click at [835, 298] on p "$3.99K vs $5.33K" at bounding box center [826, 299] width 89 height 8
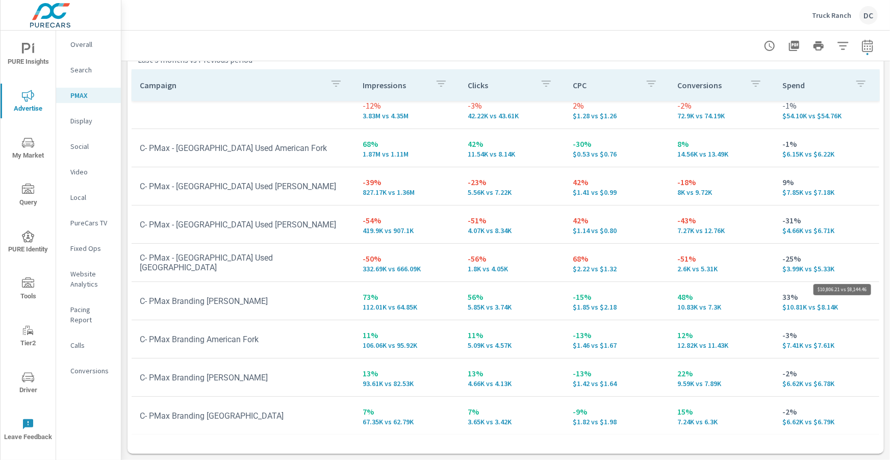
click at [808, 308] on p "$10.81K vs $8.14K" at bounding box center [826, 307] width 89 height 8
click at [804, 311] on td "33% $10.81K vs $8.14K" at bounding box center [826, 300] width 105 height 37
click at [813, 391] on td "-2% $6.62K vs $6.78K" at bounding box center [826, 377] width 105 height 37
click at [86, 122] on p "Display" at bounding box center [91, 121] width 42 height 10
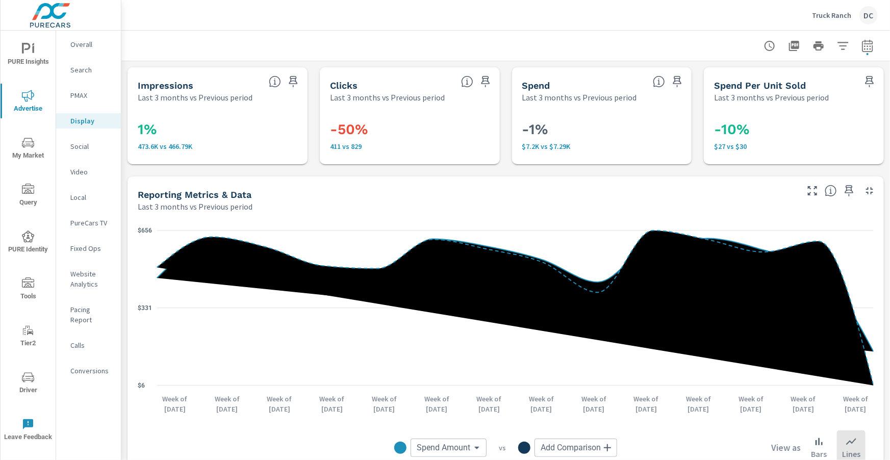
click at [81, 48] on p "Overall" at bounding box center [91, 44] width 42 height 10
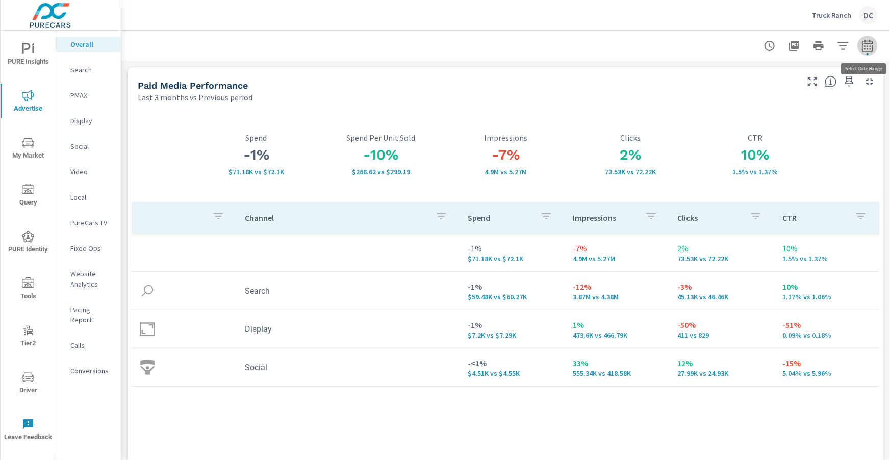
click at [870, 49] on icon "button" at bounding box center [867, 47] width 7 height 4
select select "Last 3 months"
select select "Previous period"
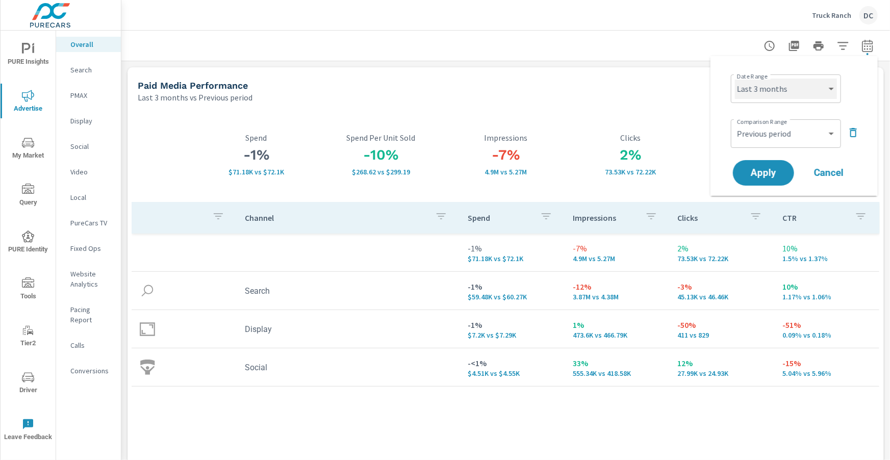
click at [831, 96] on select "Custom [DATE] Last week Last 7 days Last 14 days Last 30 days Last 45 days Last…" at bounding box center [786, 89] width 102 height 20
click at [735, 79] on select "Custom [DATE] Last week Last 7 days Last 14 days Last 30 days Last 45 days Last…" at bounding box center [786, 89] width 102 height 20
select select "Month to date"
click at [847, 133] on icon "button" at bounding box center [853, 132] width 12 height 12
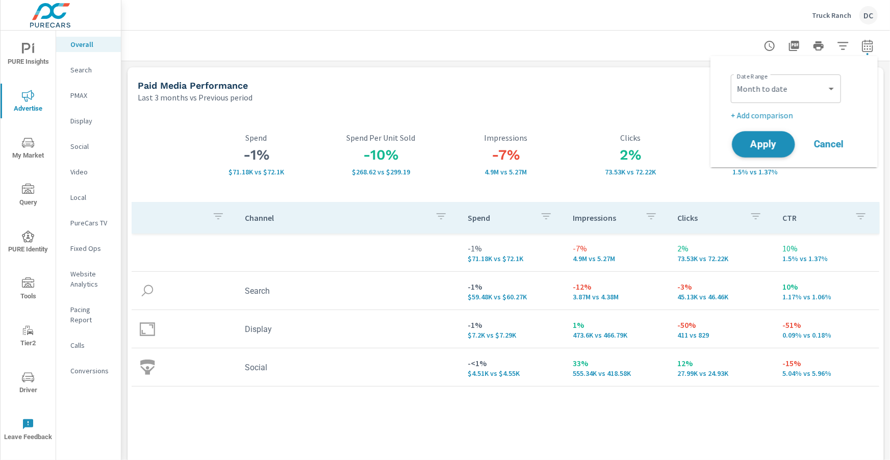
click at [769, 140] on span "Apply" at bounding box center [763, 145] width 42 height 10
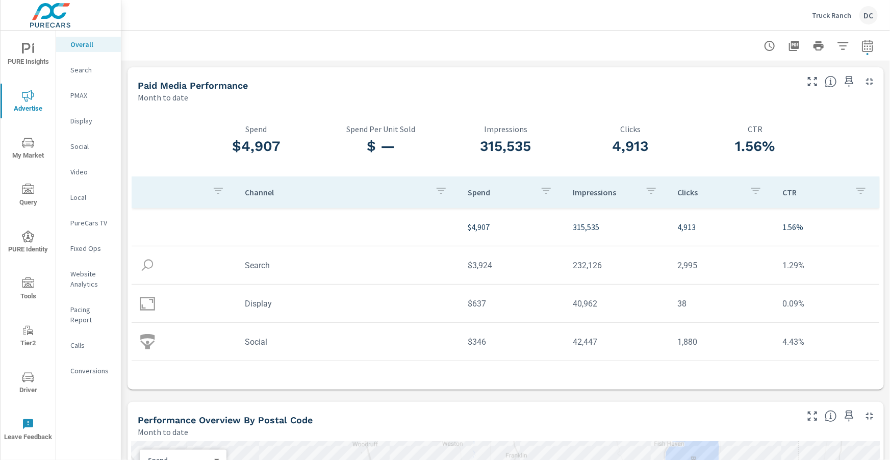
click at [91, 120] on p "Display" at bounding box center [91, 121] width 42 height 10
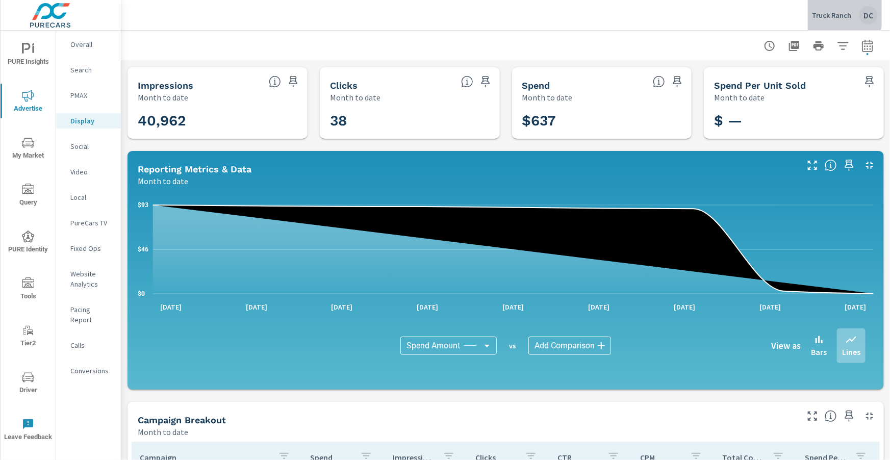
click at [838, 13] on p "Truck Ranch" at bounding box center [831, 15] width 39 height 9
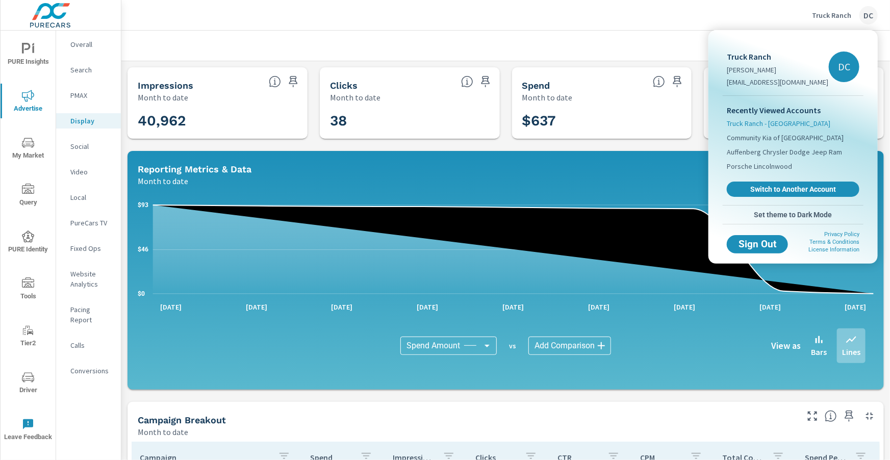
click at [772, 124] on span "Truck Ranch - [GEOGRAPHIC_DATA]" at bounding box center [777, 123] width 103 height 10
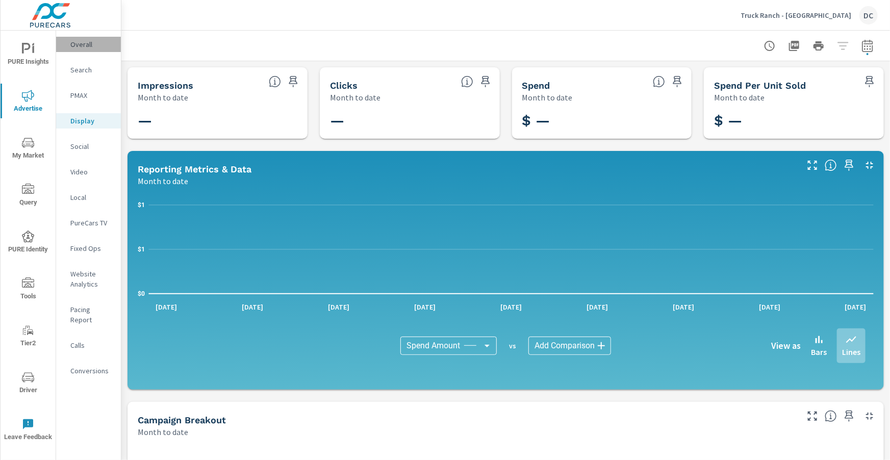
click at [92, 43] on p "Overall" at bounding box center [91, 44] width 42 height 10
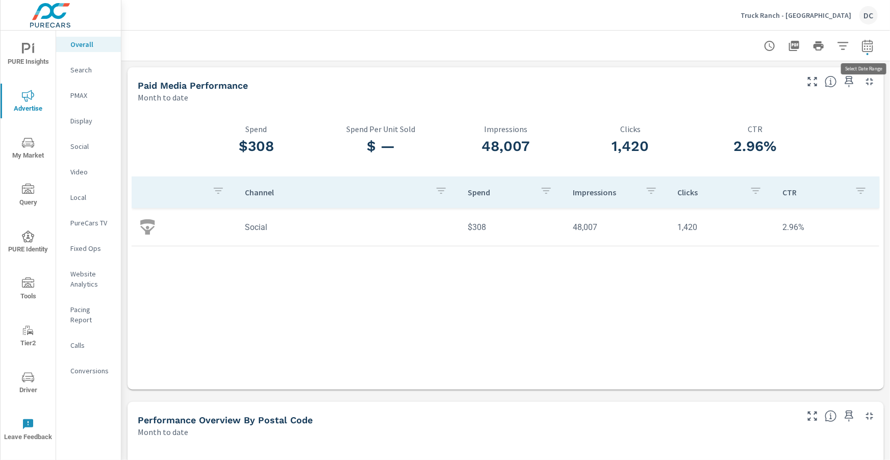
click at [867, 47] on icon "button" at bounding box center [867, 46] width 12 height 12
select select "Month to date"
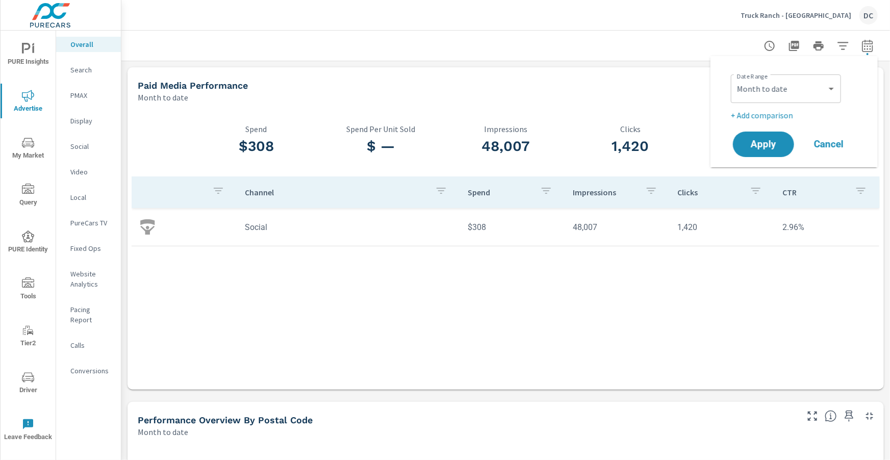
click at [822, 18] on p "Truck Ranch - [GEOGRAPHIC_DATA]" at bounding box center [795, 15] width 111 height 9
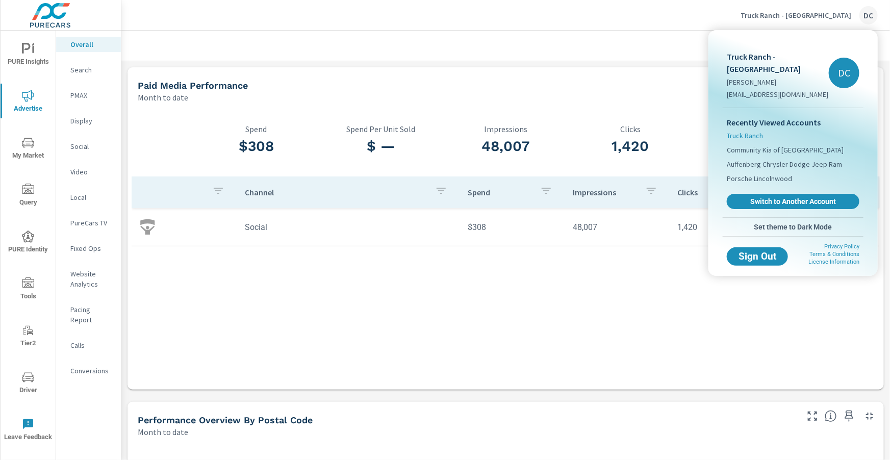
click at [744, 130] on span "Truck Ranch" at bounding box center [744, 135] width 36 height 10
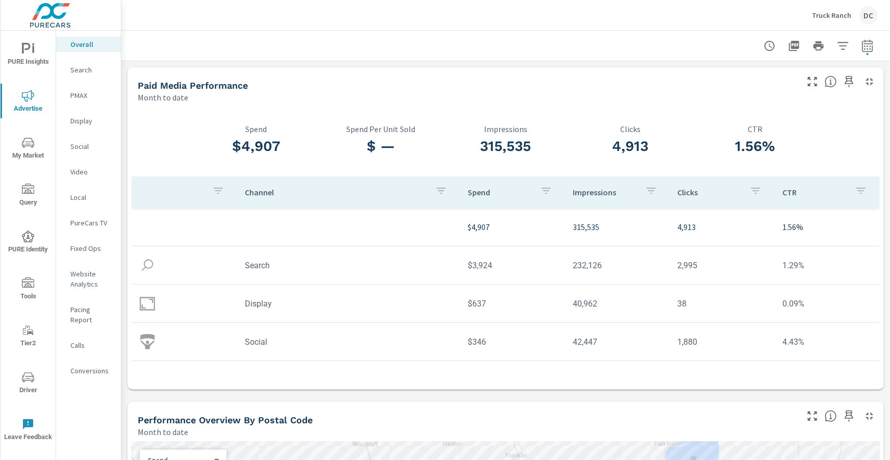
click at [82, 122] on p "Display" at bounding box center [91, 121] width 42 height 10
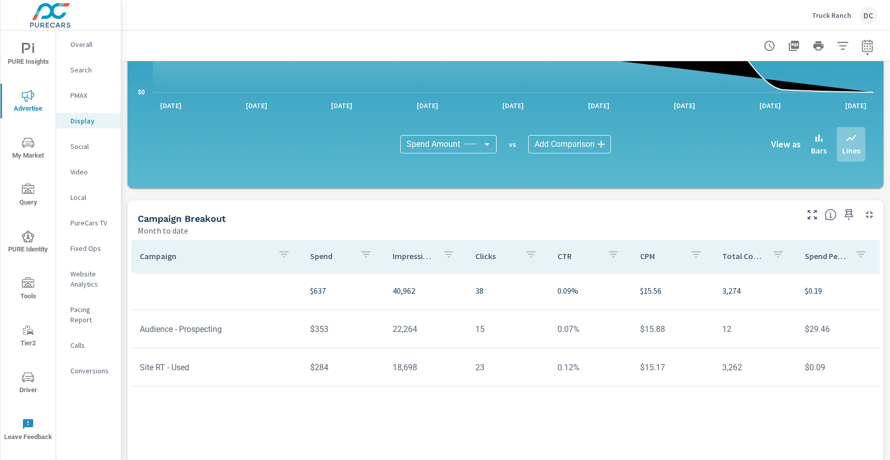
scroll to position [270, 0]
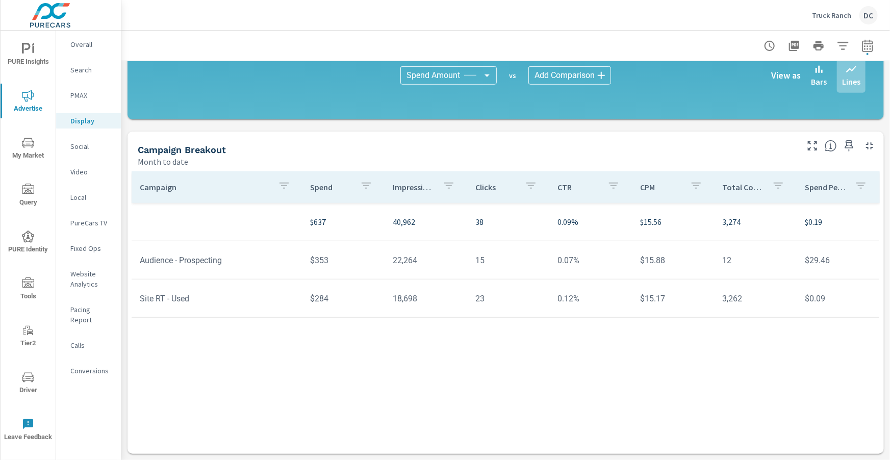
click at [839, 22] on div "Truck Ranch DC" at bounding box center [845, 15] width 66 height 18
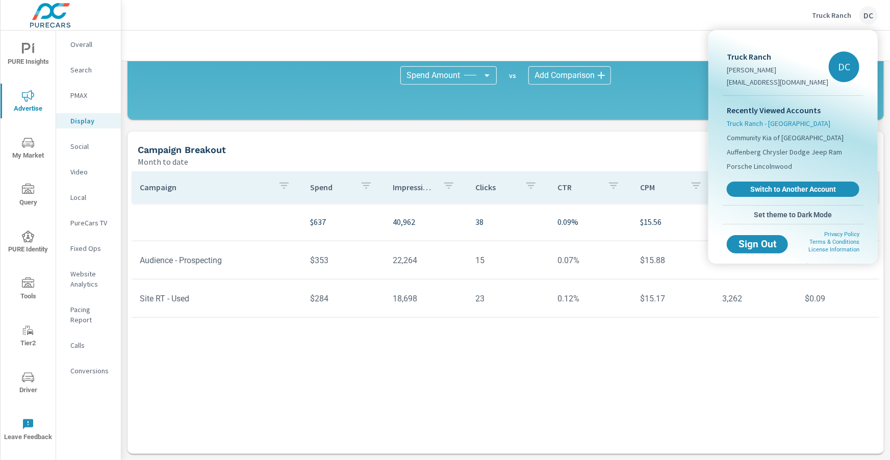
click at [774, 124] on span "Truck Ranch - [GEOGRAPHIC_DATA]" at bounding box center [777, 123] width 103 height 10
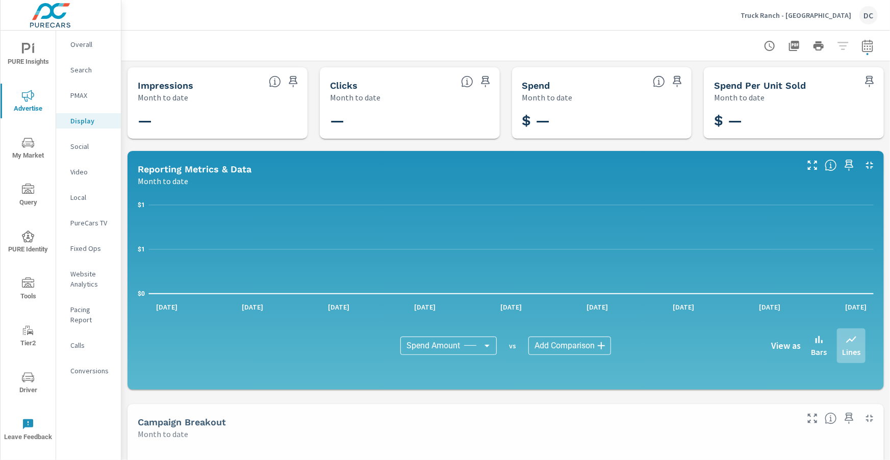
click at [80, 144] on p "Social" at bounding box center [91, 146] width 42 height 10
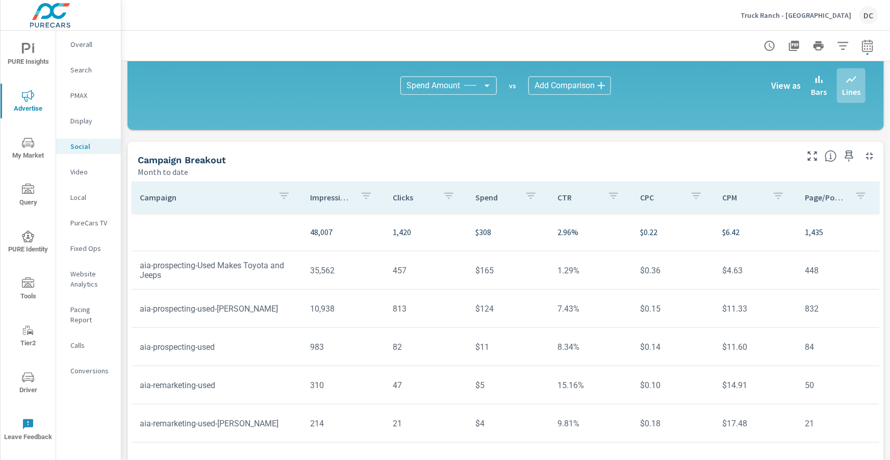
scroll to position [270, 0]
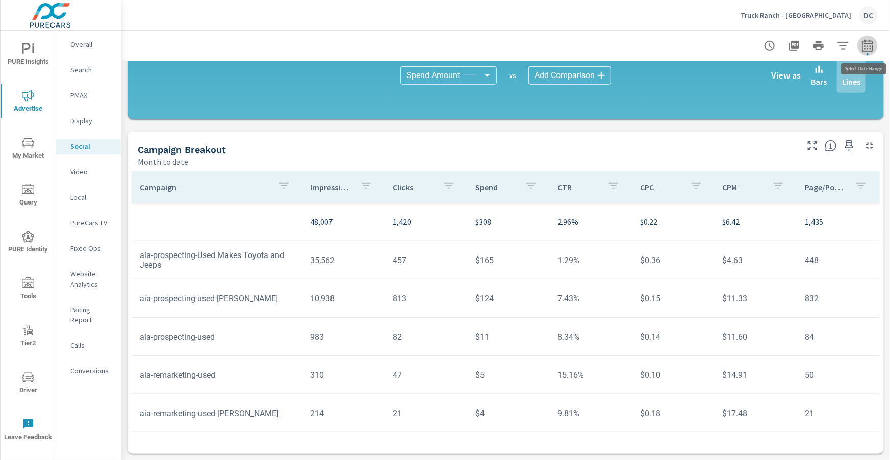
click at [872, 46] on icon "button" at bounding box center [866, 45] width 11 height 12
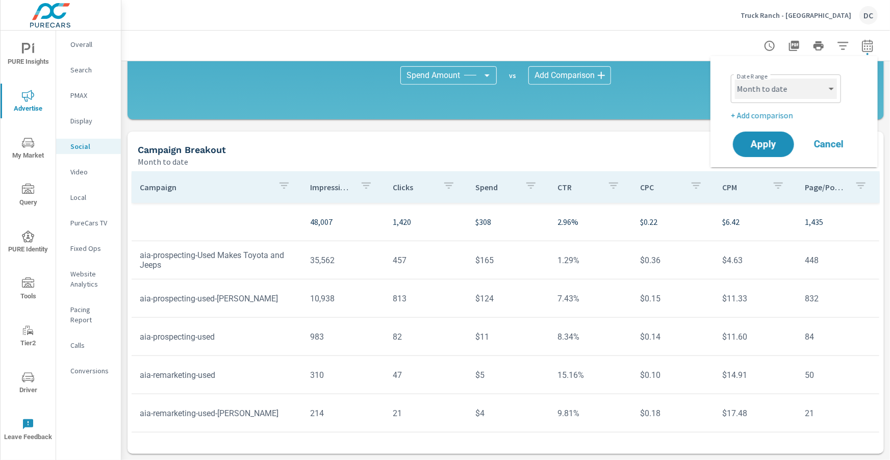
click at [820, 88] on select "Custom [DATE] Last week Last 7 days Last 14 days Last 30 days Last 45 days Last…" at bounding box center [786, 89] width 102 height 20
click at [735, 79] on select "Custom [DATE] Last week Last 7 days Last 14 days Last 30 days Last 45 days Last…" at bounding box center [786, 89] width 102 height 20
select select "Last month"
click at [777, 116] on p "+ Add comparison" at bounding box center [795, 115] width 130 height 12
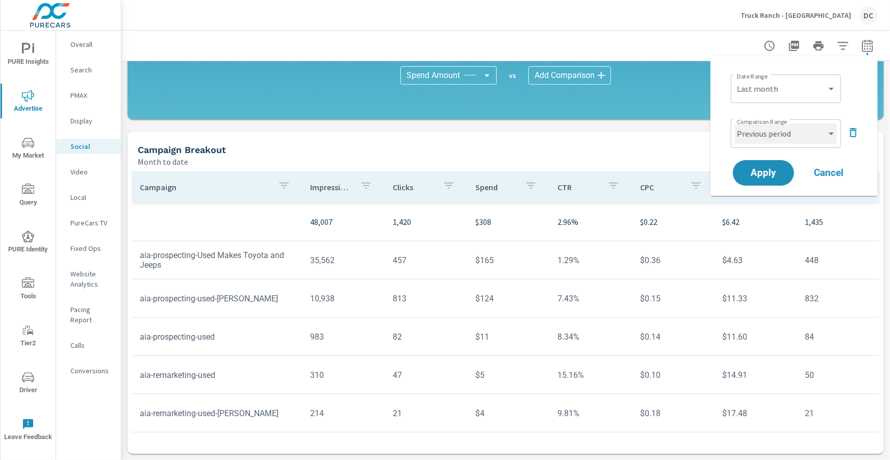
click at [786, 132] on select "Custom Previous period Previous month Previous year" at bounding box center [786, 133] width 102 height 20
click at [735, 123] on select "Custom Previous period Previous month Previous year" at bounding box center [786, 133] width 102 height 20
select select "Previous month"
click at [778, 165] on button "Apply" at bounding box center [762, 173] width 63 height 27
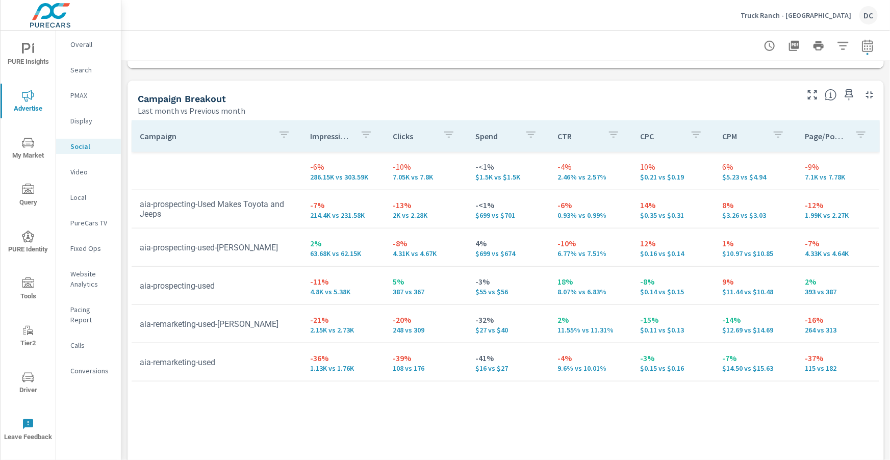
scroll to position [423, 0]
click at [873, 46] on button "button" at bounding box center [867, 46] width 20 height 20
select select "Last month"
select select "Previous month"
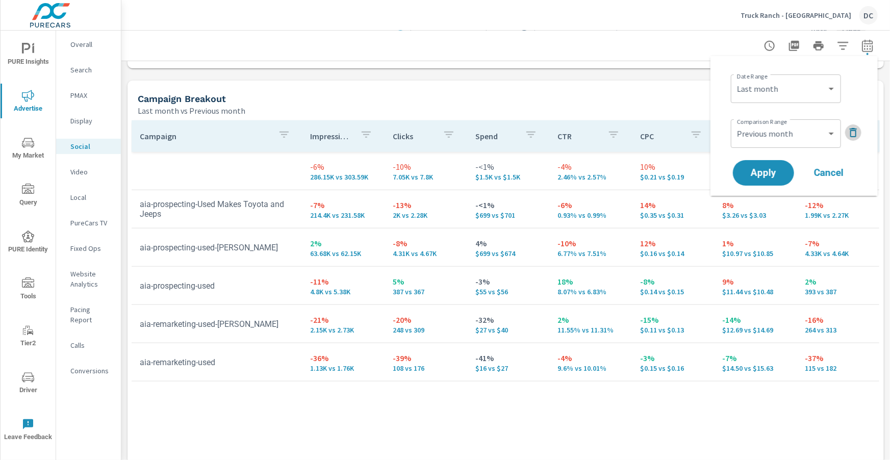
click at [857, 133] on icon "button" at bounding box center [853, 132] width 12 height 12
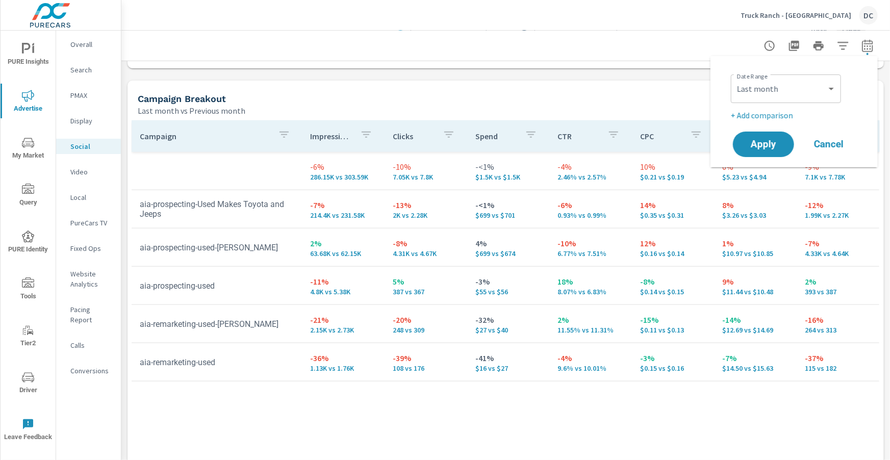
click at [839, 91] on div "Date Range Custom Yesterday Last week Last 7 days Last 14 days Last 30 days Las…" at bounding box center [795, 87] width 130 height 35
click at [834, 89] on select "Custom [DATE] Last week Last 7 days Last 14 days Last 30 days Last 45 days Last…" at bounding box center [786, 89] width 102 height 20
click at [735, 79] on select "Custom [DATE] Last week Last 7 days Last 14 days Last 30 days Last 45 days Last…" at bounding box center [786, 89] width 102 height 20
select select "Month to date"
click at [771, 135] on button "Apply" at bounding box center [762, 144] width 63 height 27
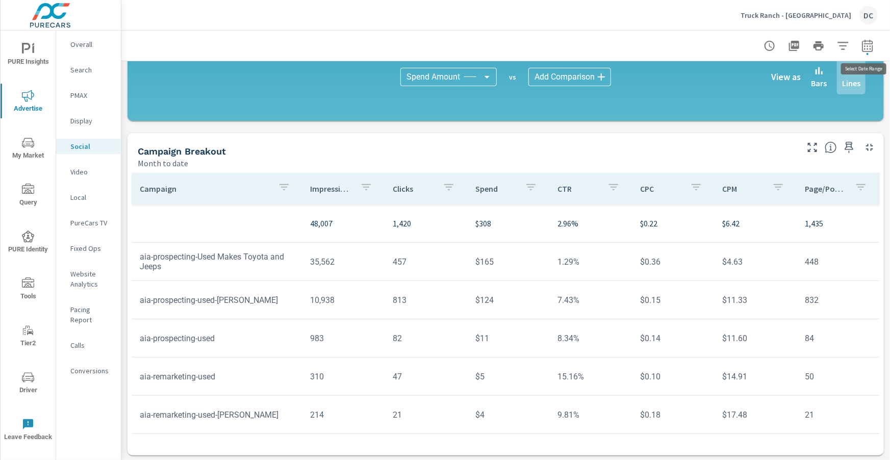
scroll to position [269, 0]
click at [802, 14] on p "Truck Ranch - [GEOGRAPHIC_DATA]" at bounding box center [795, 15] width 111 height 9
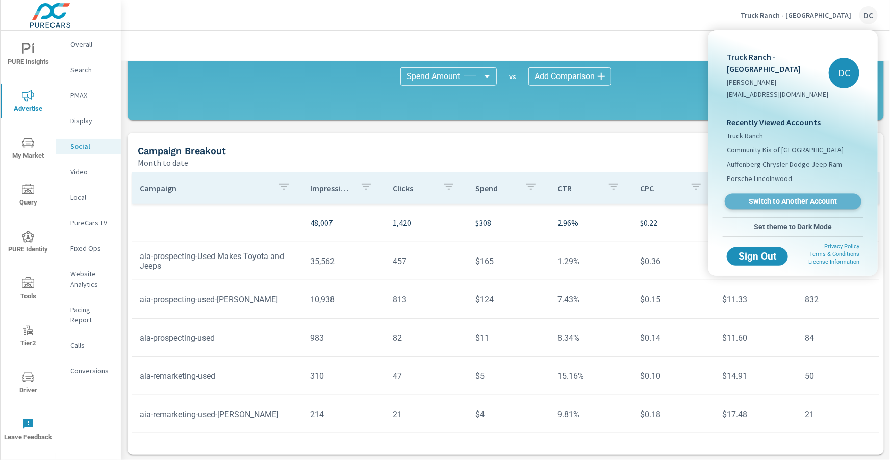
click at [779, 197] on span "Switch to Another Account" at bounding box center [792, 202] width 125 height 10
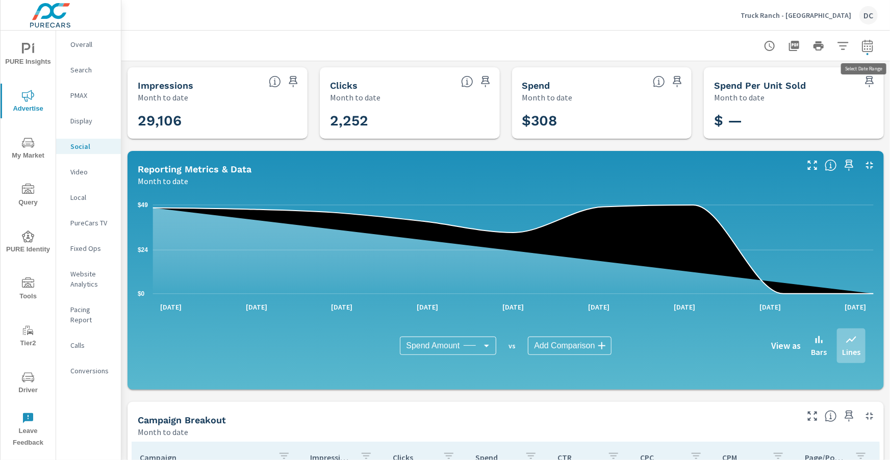
click at [865, 45] on icon "button" at bounding box center [867, 46] width 12 height 12
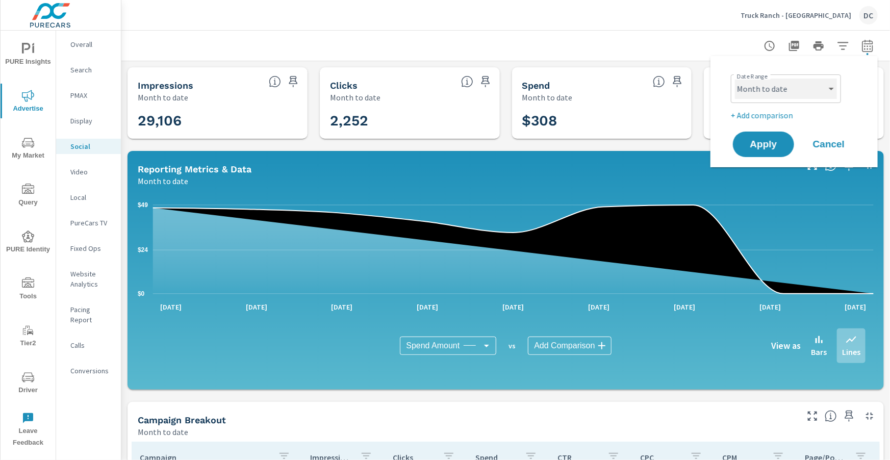
click at [805, 95] on select "Custom [DATE] Last week Last 7 days Last 14 days Last 30 days Last 45 days Last…" at bounding box center [786, 89] width 102 height 20
click at [735, 79] on select "Custom [DATE] Last week Last 7 days Last 14 days Last 30 days Last 45 days Last…" at bounding box center [786, 89] width 102 height 20
select select "Last month"
drag, startPoint x: 805, startPoint y: 95, endPoint x: 783, endPoint y: 110, distance: 26.7
click at [782, 110] on p "+ Add comparison" at bounding box center [795, 115] width 130 height 12
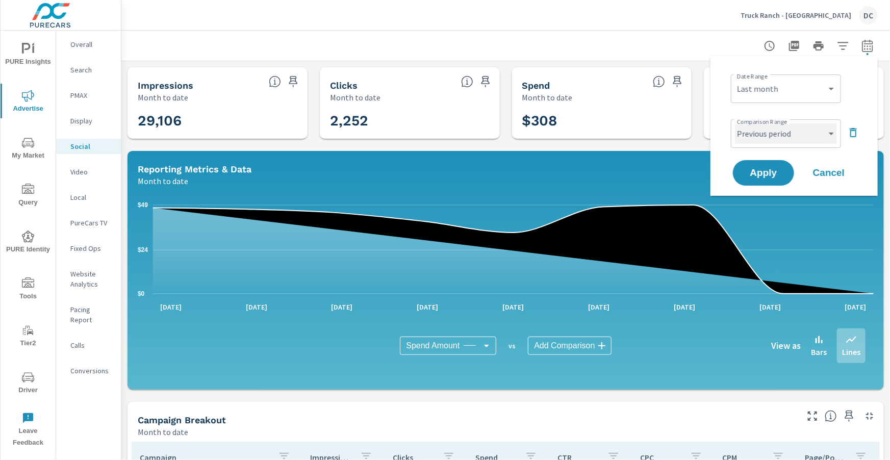
click at [794, 128] on select "Custom Previous period Previous month Previous year" at bounding box center [786, 133] width 102 height 20
click at [735, 123] on select "Custom Previous period Previous month Previous year" at bounding box center [786, 133] width 102 height 20
select select "Previous month"
click at [773, 170] on span "Apply" at bounding box center [763, 173] width 42 height 10
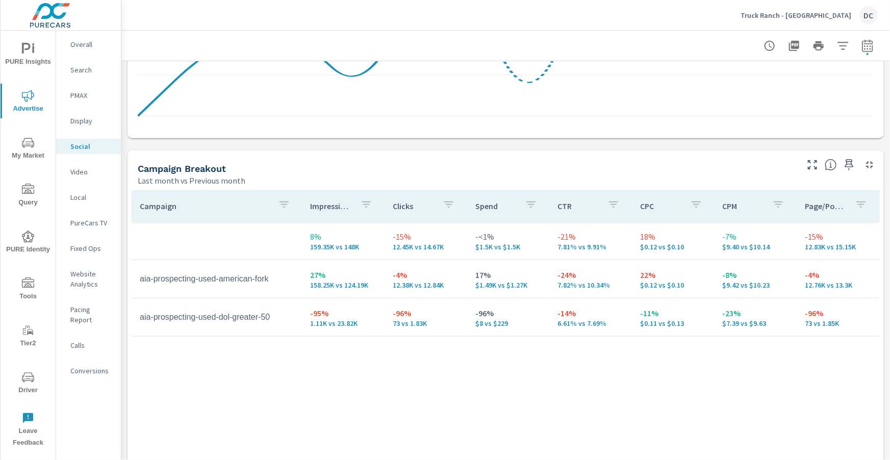
scroll to position [357, 0]
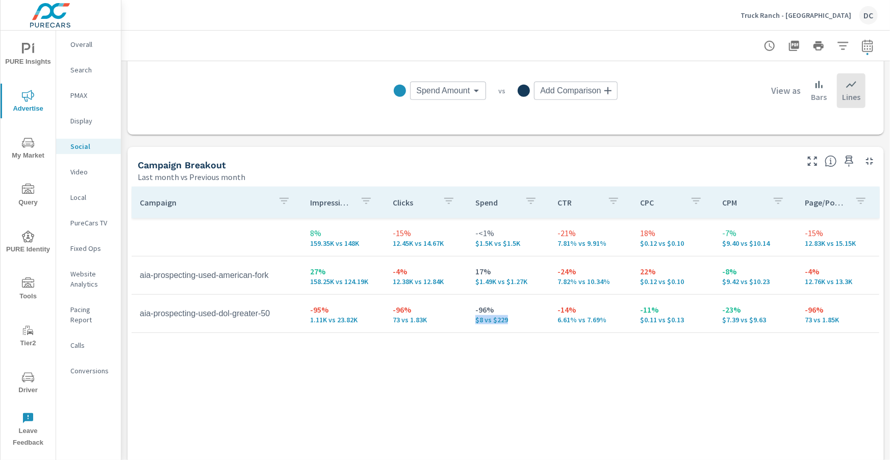
drag, startPoint x: 476, startPoint y: 319, endPoint x: 511, endPoint y: 320, distance: 34.7
click at [511, 320] on p "$8 vs $229" at bounding box center [508, 320] width 66 height 8
click at [503, 308] on p "-96%" at bounding box center [508, 309] width 66 height 12
drag, startPoint x: 313, startPoint y: 312, endPoint x: 337, endPoint y: 311, distance: 23.5
click at [337, 311] on p "-95%" at bounding box center [343, 309] width 66 height 12
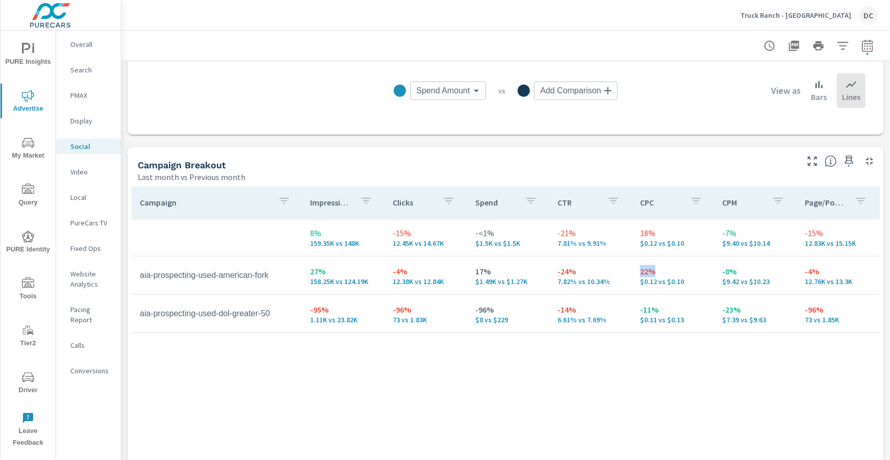
drag, startPoint x: 637, startPoint y: 270, endPoint x: 676, endPoint y: 278, distance: 39.6
click at [660, 267] on td "22% $0.12 vs $0.10" at bounding box center [673, 275] width 83 height 37
click at [794, 21] on div "Truck Ranch - American Fork DC" at bounding box center [808, 15] width 137 height 18
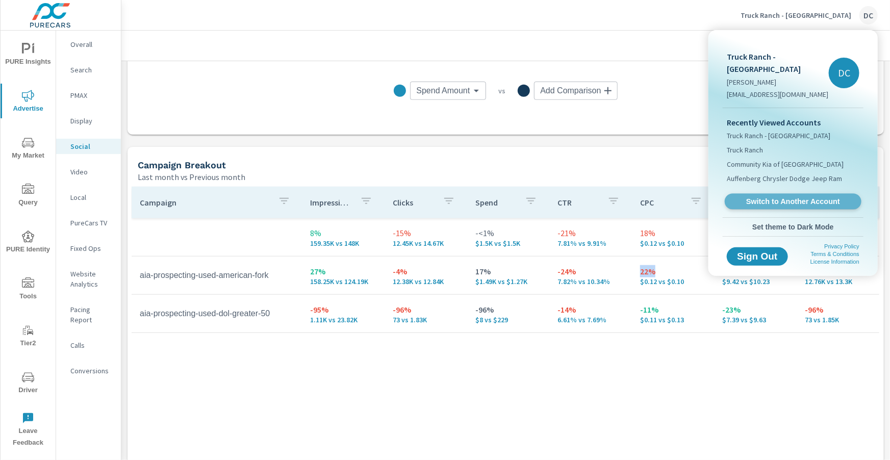
click at [779, 197] on span "Switch to Another Account" at bounding box center [792, 202] width 125 height 10
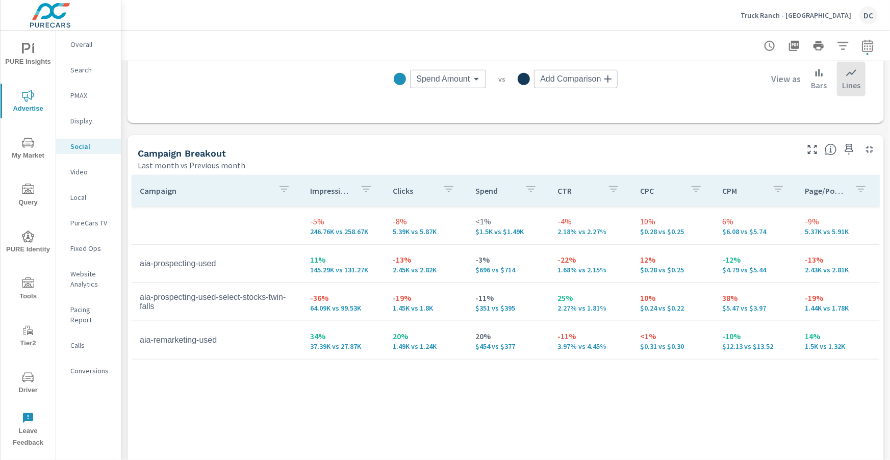
scroll to position [363, 0]
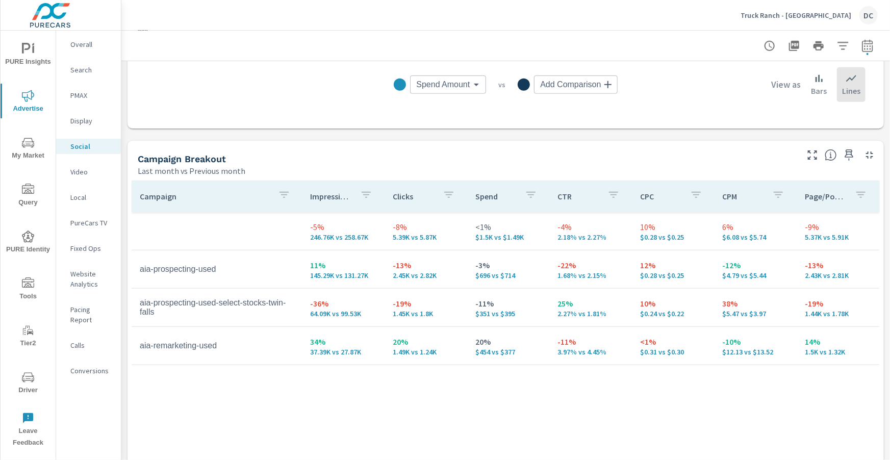
click at [868, 47] on icon "button" at bounding box center [867, 46] width 12 height 12
select select "Last month"
select select "Previous month"
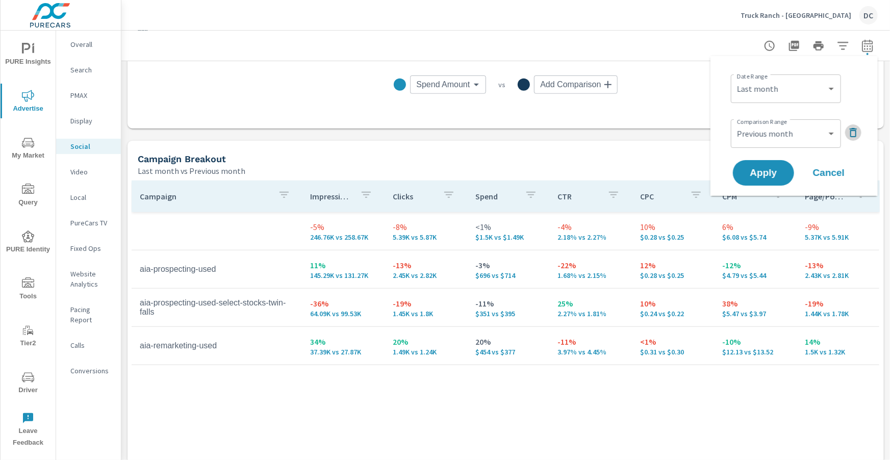
click at [847, 129] on icon "button" at bounding box center [853, 132] width 12 height 12
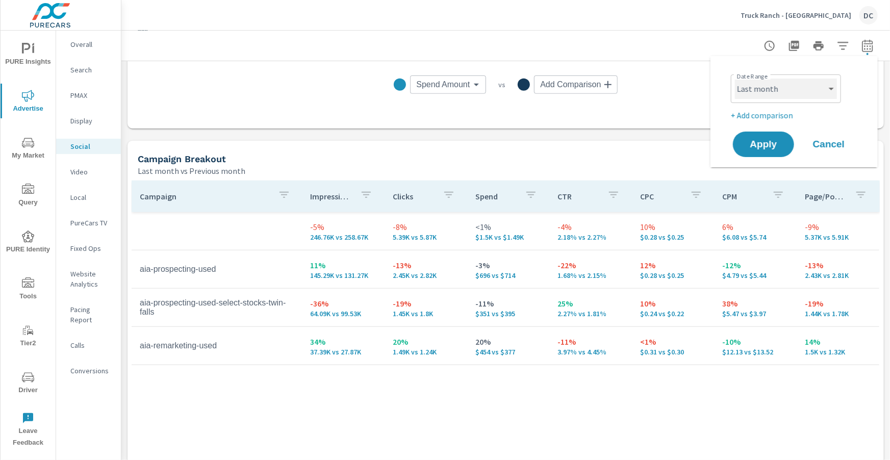
click at [809, 94] on select "Custom [DATE] Last week Last 7 days Last 14 days Last 30 days Last 45 days Last…" at bounding box center [786, 89] width 102 height 20
click at [735, 79] on select "Custom [DATE] Last week Last 7 days Last 14 days Last 30 days Last 45 days Last…" at bounding box center [786, 89] width 102 height 20
select select "Month to date"
click at [778, 143] on span "Apply" at bounding box center [763, 145] width 42 height 10
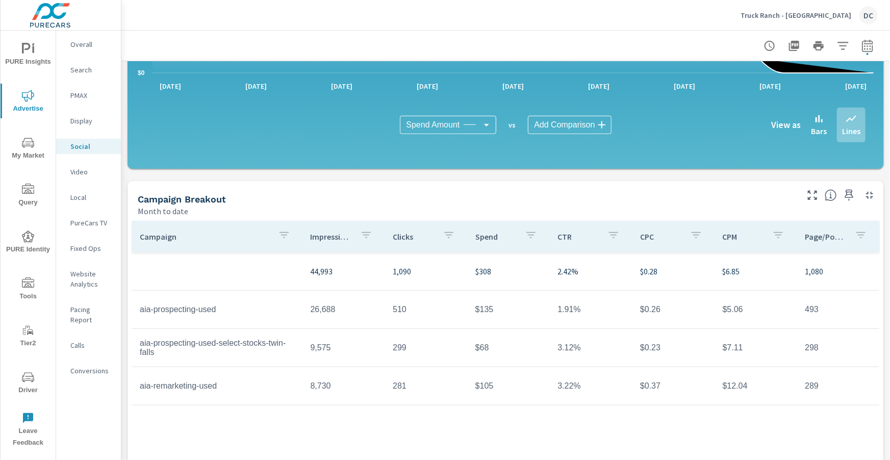
scroll to position [247, 0]
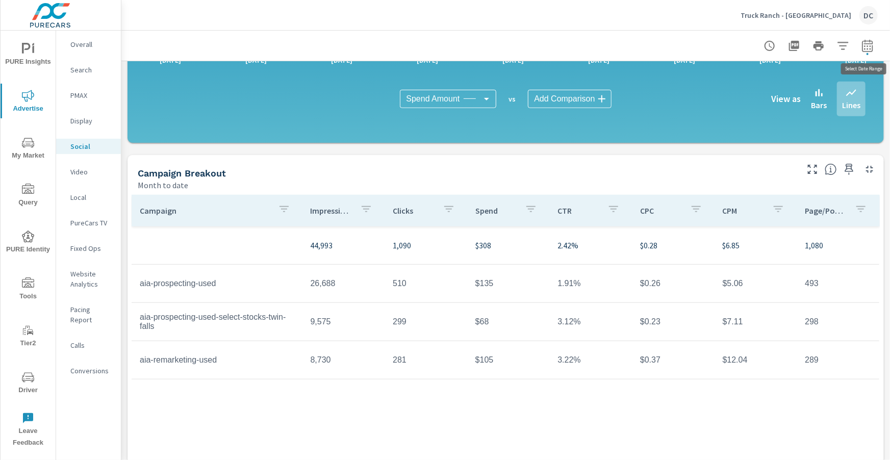
click at [869, 44] on icon "button" at bounding box center [867, 46] width 12 height 12
select select "Month to date"
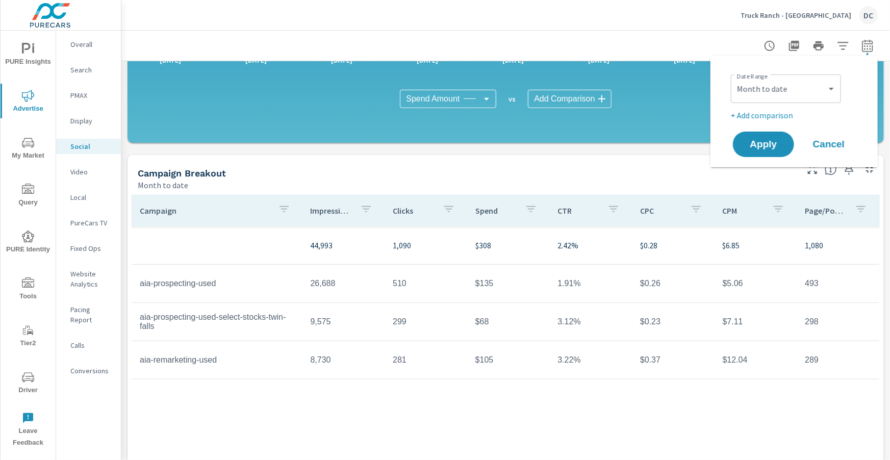
scroll to position [259, 0]
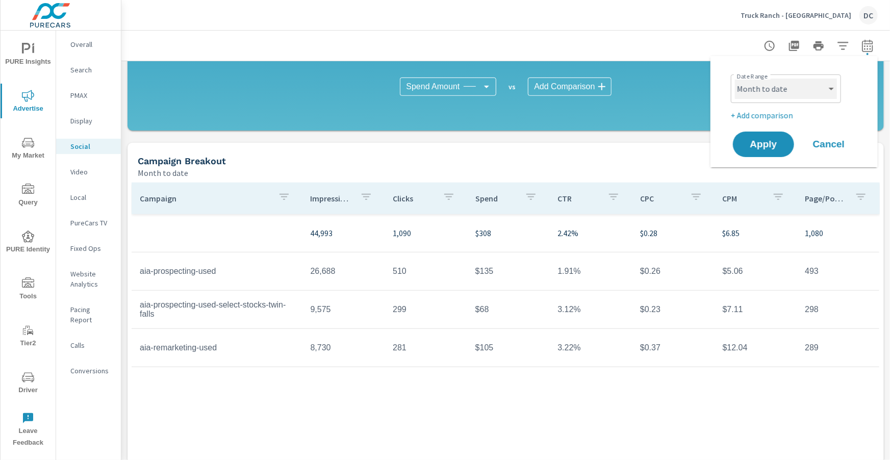
click at [832, 93] on select "Custom [DATE] Last week Last 7 days Last 14 days Last 30 days Last 45 days Last…" at bounding box center [786, 89] width 102 height 20
click at [755, 147] on span "Apply" at bounding box center [763, 145] width 42 height 10
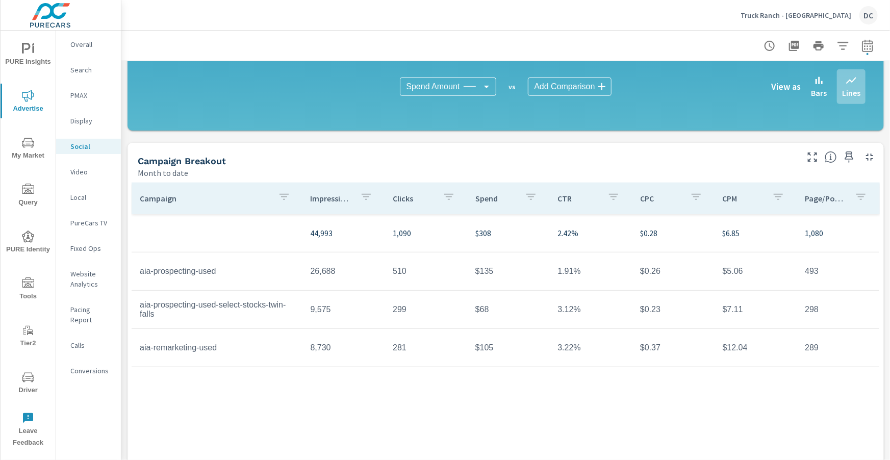
click at [804, 18] on p "Truck Ranch - [GEOGRAPHIC_DATA]" at bounding box center [795, 15] width 111 height 9
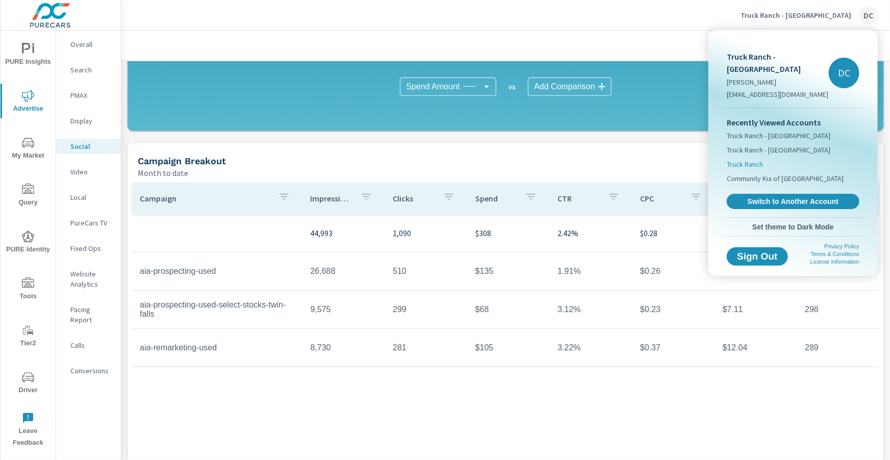
click at [744, 159] on span "Truck Ranch" at bounding box center [744, 164] width 36 height 10
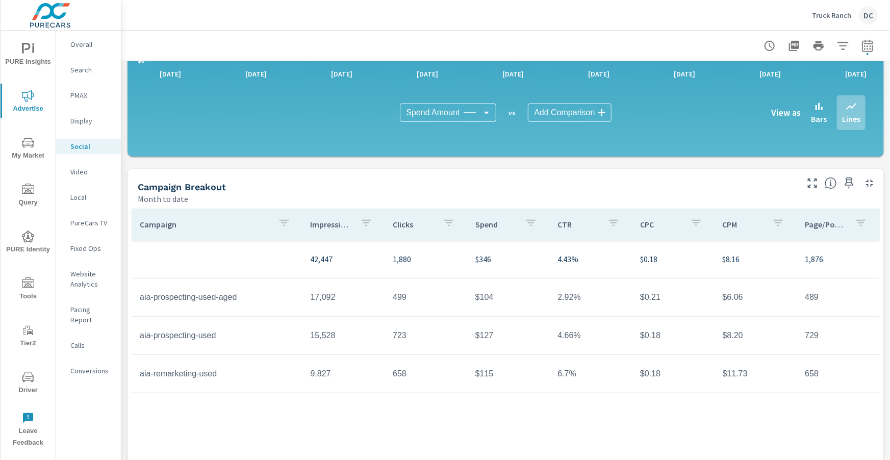
scroll to position [250, 0]
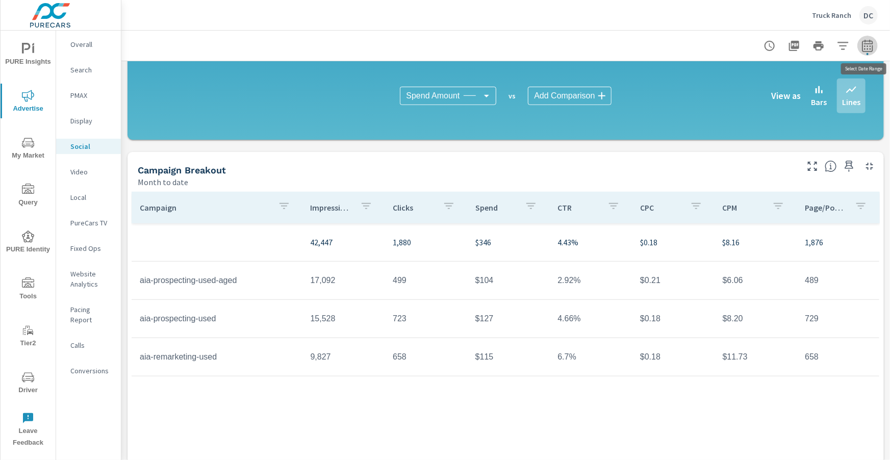
click at [871, 46] on icon "button" at bounding box center [867, 46] width 12 height 12
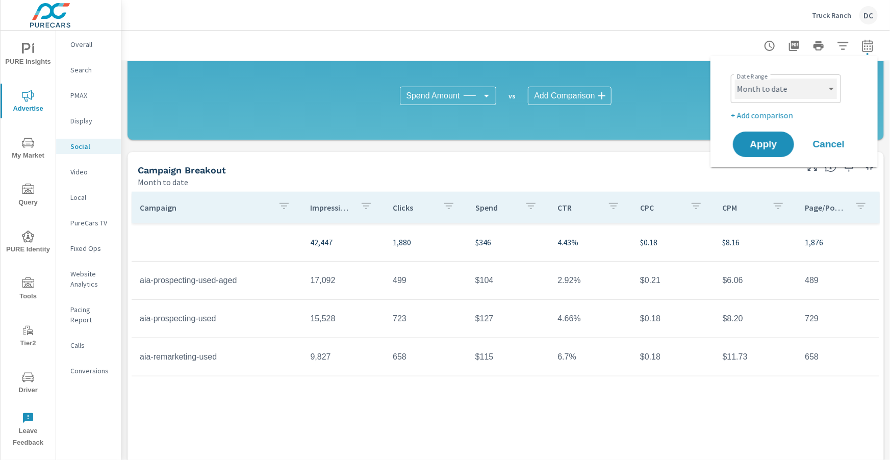
click at [816, 93] on select "Custom [DATE] Last week Last 7 days Last 14 days Last 30 days Last 45 days Last…" at bounding box center [786, 89] width 102 height 20
click at [735, 79] on select "Custom [DATE] Last week Last 7 days Last 14 days Last 30 days Last 45 days Last…" at bounding box center [786, 89] width 102 height 20
select select "Last month"
click at [790, 112] on p "+ Add comparison" at bounding box center [795, 115] width 130 height 12
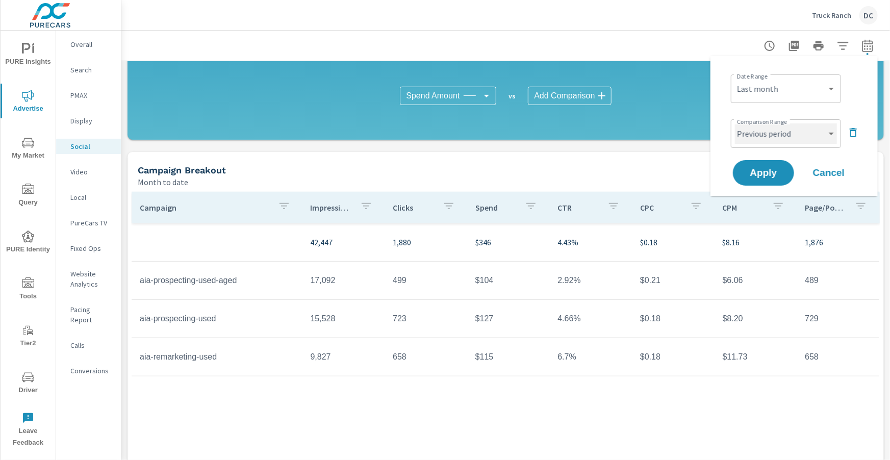
click at [802, 126] on select "Custom Previous period Previous month Previous year" at bounding box center [786, 133] width 102 height 20
click at [735, 123] on select "Custom Previous period Previous month Previous year" at bounding box center [786, 133] width 102 height 20
select select "Previous month"
click at [770, 169] on span "Apply" at bounding box center [763, 173] width 42 height 10
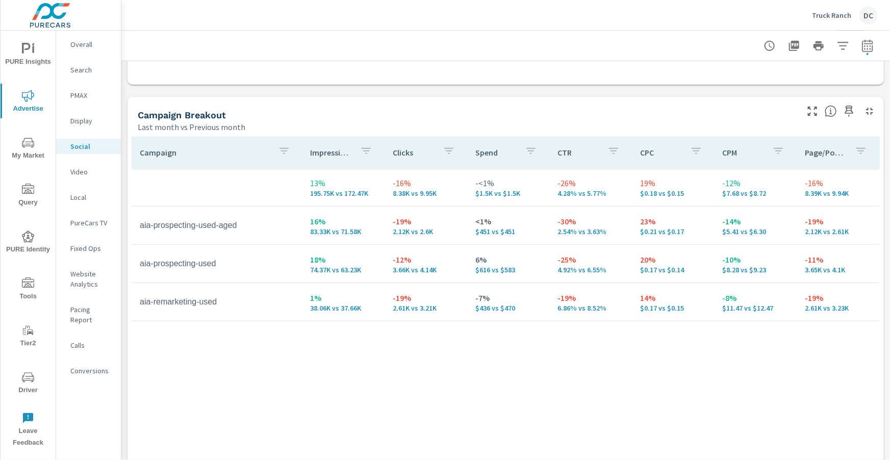
scroll to position [410, 0]
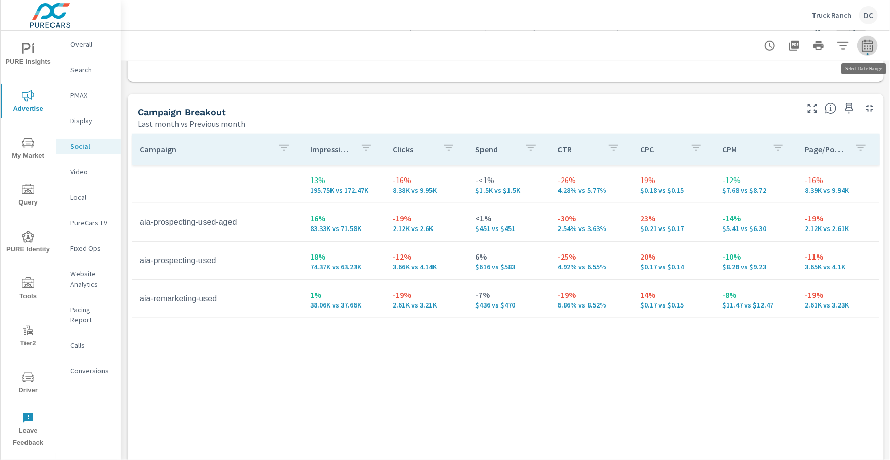
click at [874, 48] on button "button" at bounding box center [867, 46] width 20 height 20
select select "Last month"
select select "Previous month"
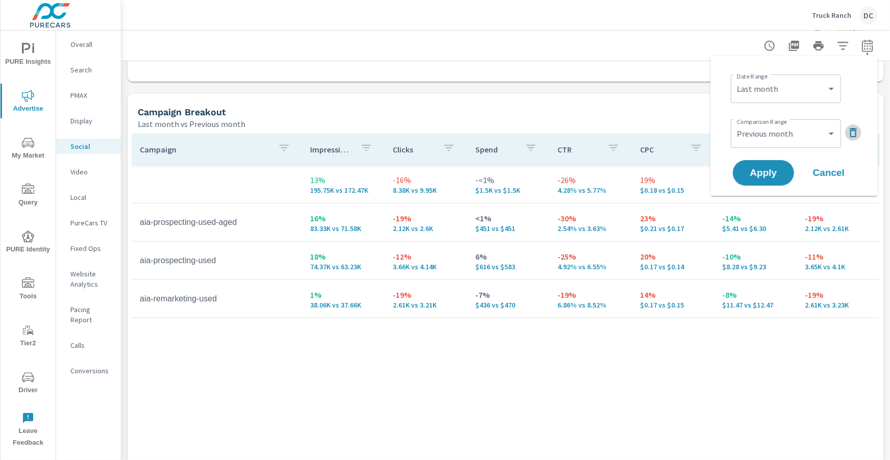
click at [853, 137] on icon "button" at bounding box center [852, 132] width 7 height 9
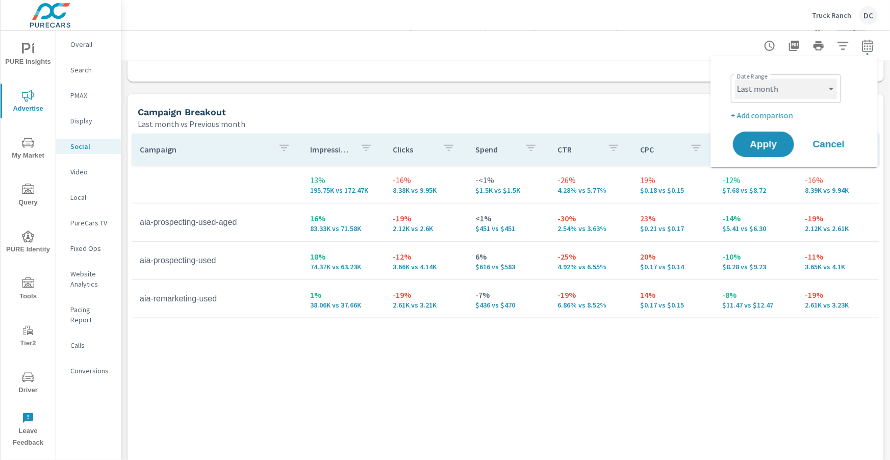
click at [808, 94] on select "Custom [DATE] Last week Last 7 days Last 14 days Last 30 days Last 45 days Last…" at bounding box center [786, 89] width 102 height 20
click at [735, 79] on select "Custom [DATE] Last week Last 7 days Last 14 days Last 30 days Last 45 days Last…" at bounding box center [786, 89] width 102 height 20
select select "Month to date"
click at [774, 140] on span "Apply" at bounding box center [763, 145] width 42 height 10
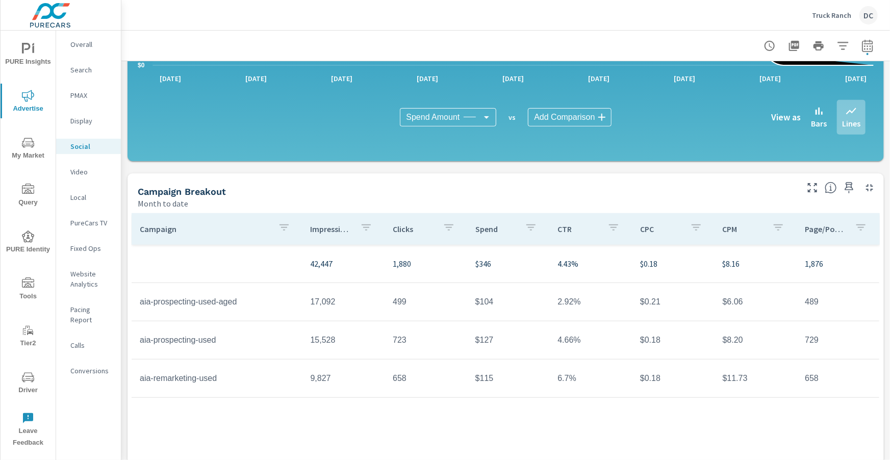
scroll to position [234, 0]
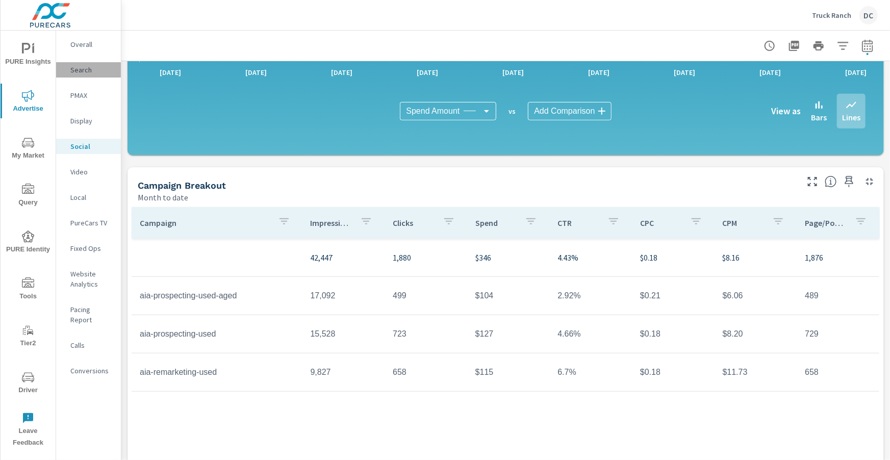
click at [83, 69] on p "Search" at bounding box center [91, 70] width 42 height 10
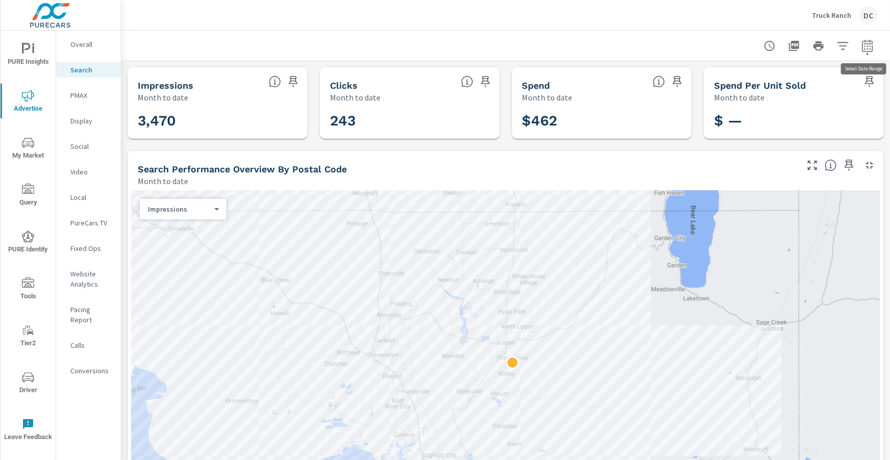
click at [868, 45] on icon "button" at bounding box center [867, 46] width 12 height 12
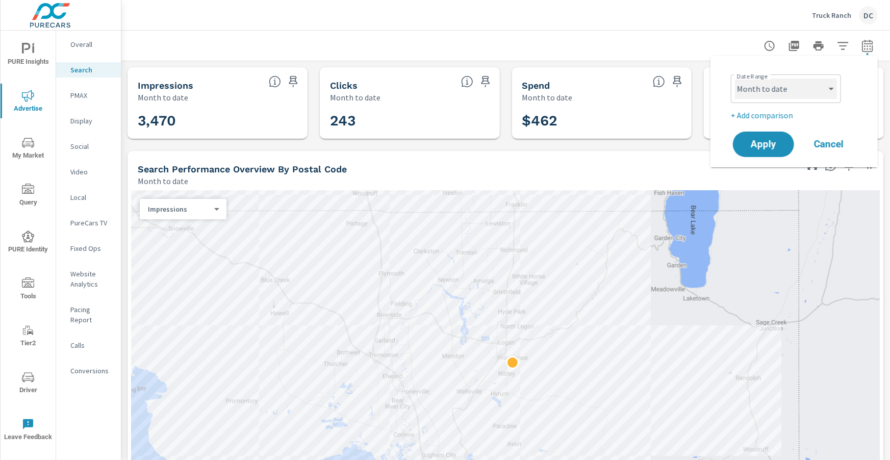
click at [791, 92] on select "Custom [DATE] Last week Last 7 days Last 14 days Last 30 days Last 45 days Last…" at bounding box center [786, 89] width 102 height 20
click at [735, 79] on select "Custom [DATE] Last week Last 7 days Last 14 days Last 30 days Last 45 days Last…" at bounding box center [786, 89] width 102 height 20
select select "Last month"
click at [73, 41] on p "Overall" at bounding box center [91, 44] width 42 height 10
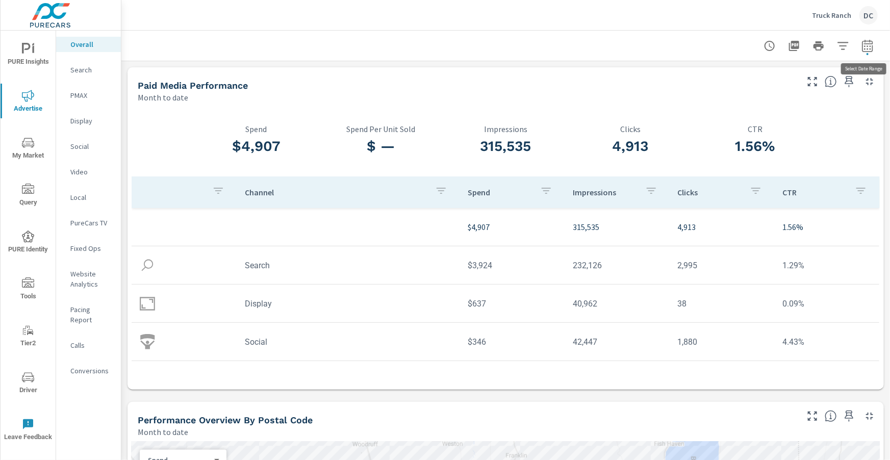
click at [864, 42] on icon "button" at bounding box center [867, 46] width 12 height 12
select select "Month to date"
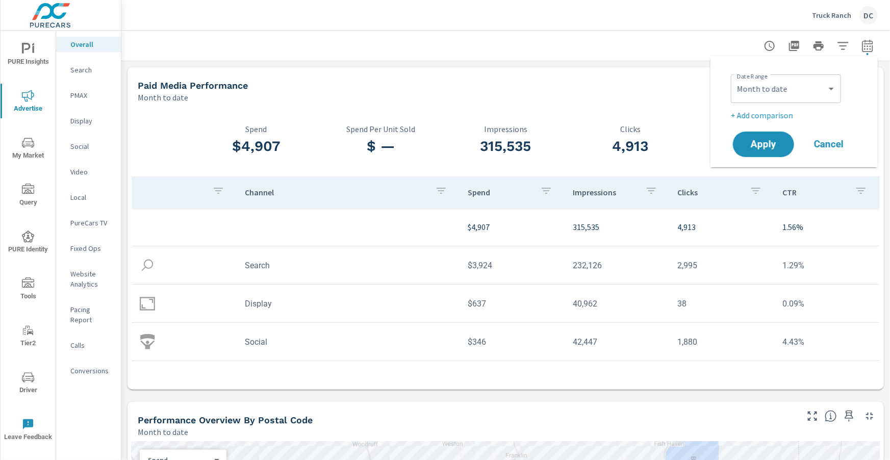
click at [784, 116] on p "+ Add comparison" at bounding box center [795, 115] width 130 height 12
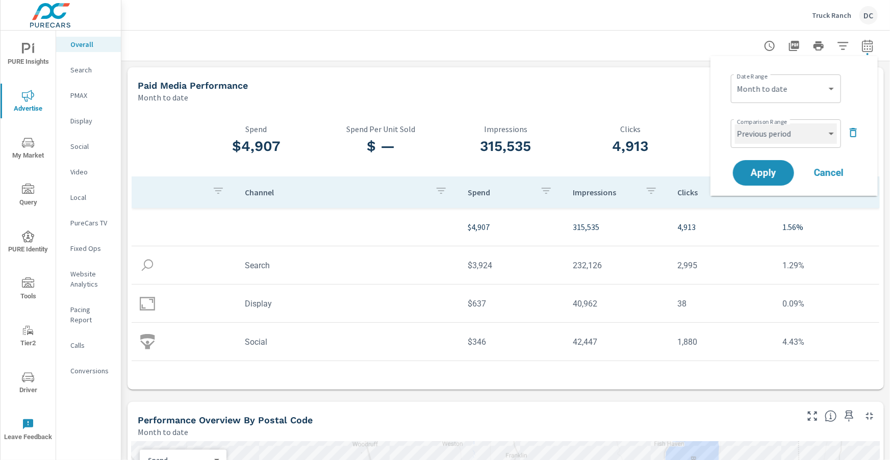
click at [804, 137] on select "Custom Previous period Previous month Previous year" at bounding box center [786, 133] width 102 height 20
click at [735, 123] on select "Custom Previous period Previous month Previous year" at bounding box center [786, 133] width 102 height 20
select select "Previous month"
click at [781, 168] on span "Apply" at bounding box center [763, 173] width 42 height 10
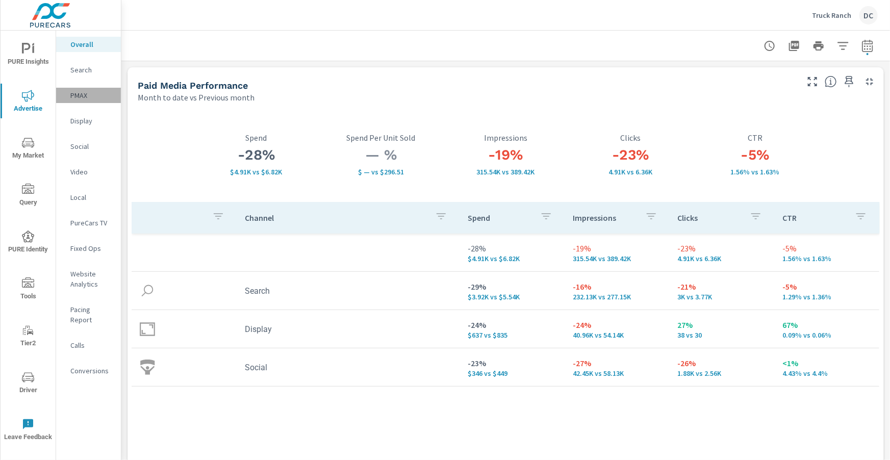
click at [85, 94] on p "PMAX" at bounding box center [91, 95] width 42 height 10
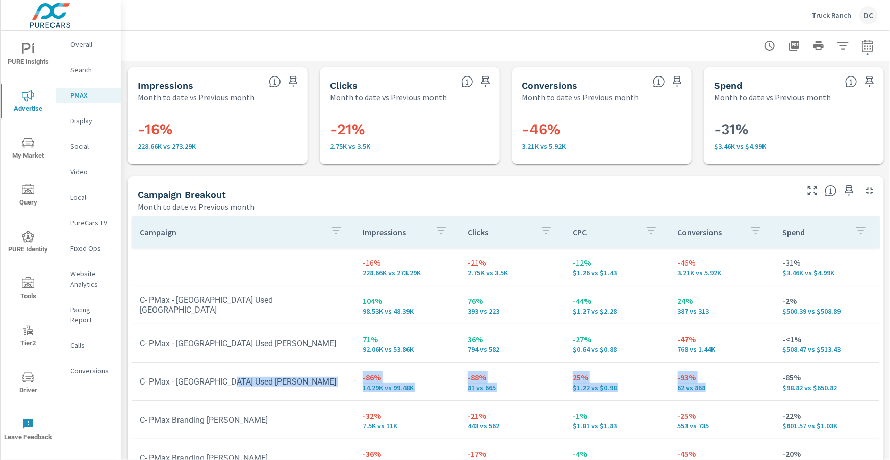
drag, startPoint x: 351, startPoint y: 383, endPoint x: 739, endPoint y: 384, distance: 387.9
click at [739, 384] on tr "C- PMax - [GEOGRAPHIC_DATA] Used [PERSON_NAME] -86% 14.29K vs 99.48K -88% 81 vs…" at bounding box center [505, 381] width 747 height 38
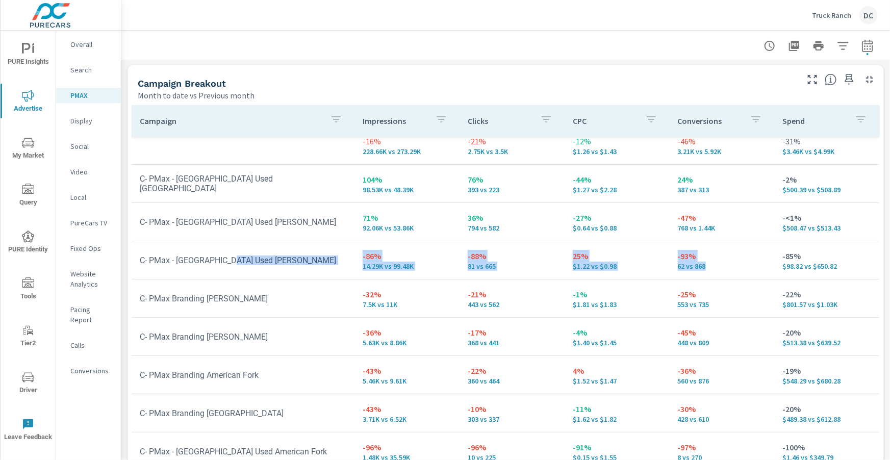
scroll to position [147, 0]
